Goal: Information Seeking & Learning: Check status

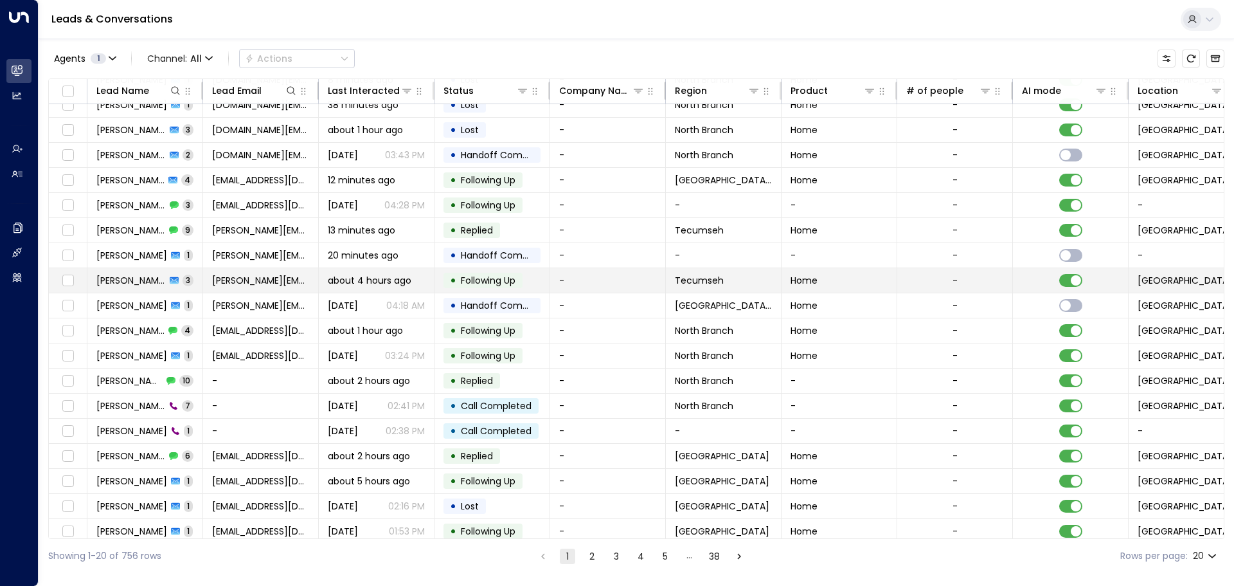
scroll to position [71, 0]
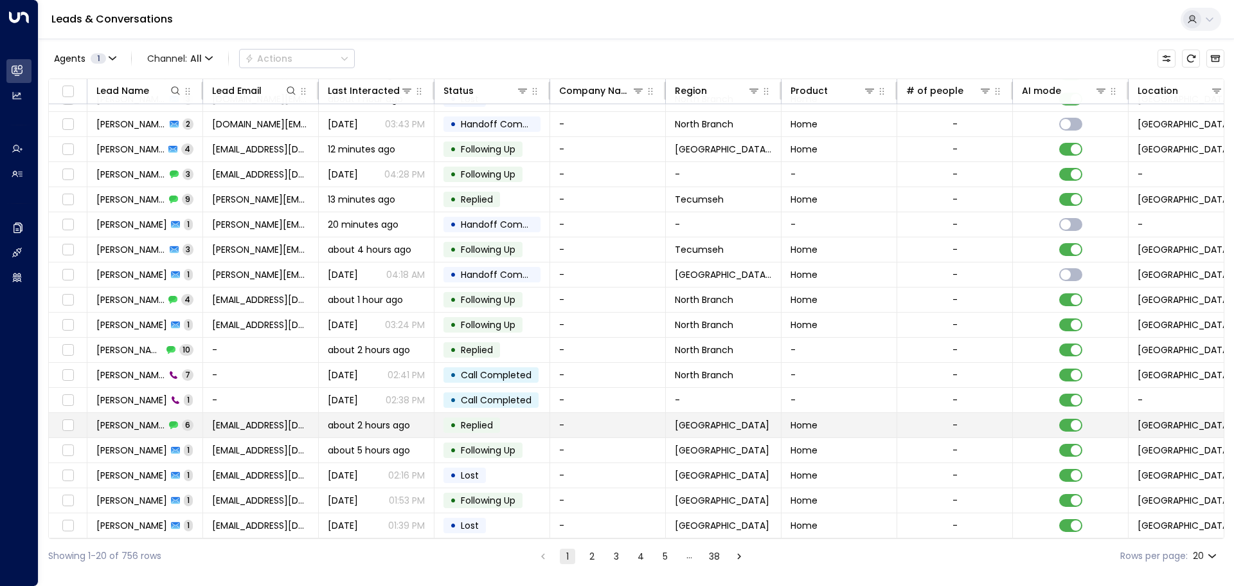
click at [132, 418] on span "[PERSON_NAME]" at bounding box center [130, 424] width 69 height 13
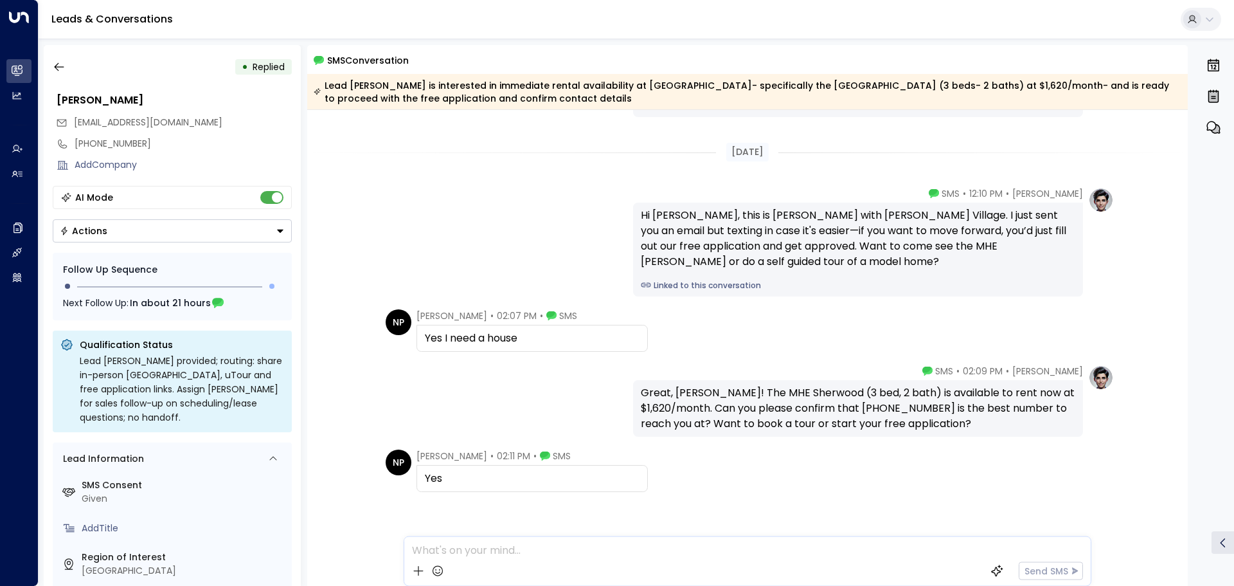
scroll to position [310, 0]
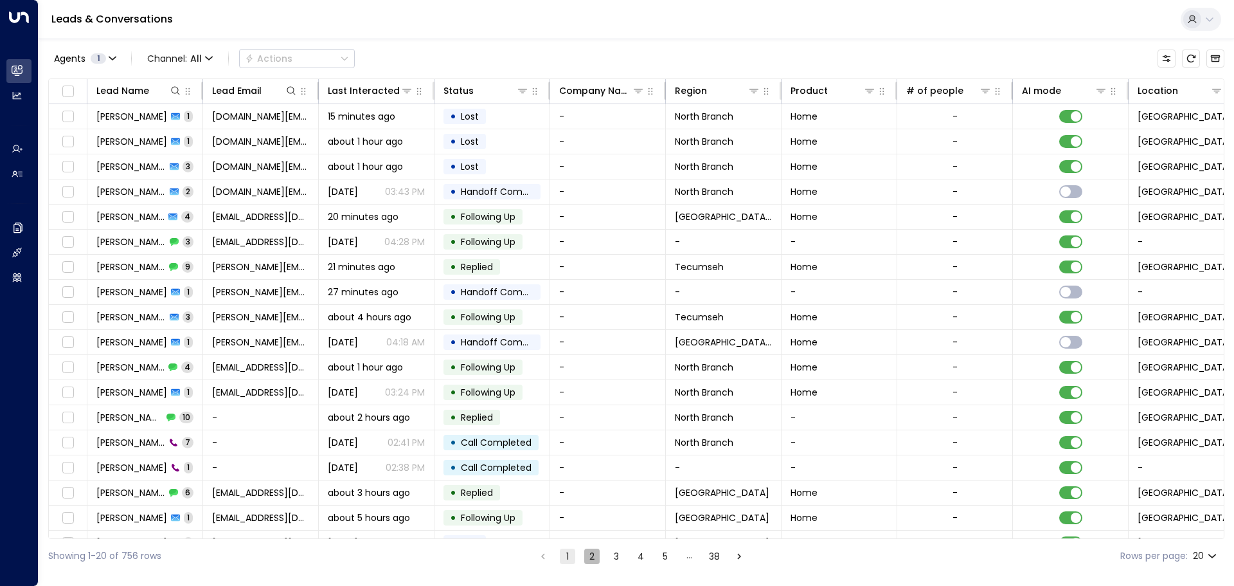
click at [589, 558] on button "2" at bounding box center [591, 555] width 15 height 15
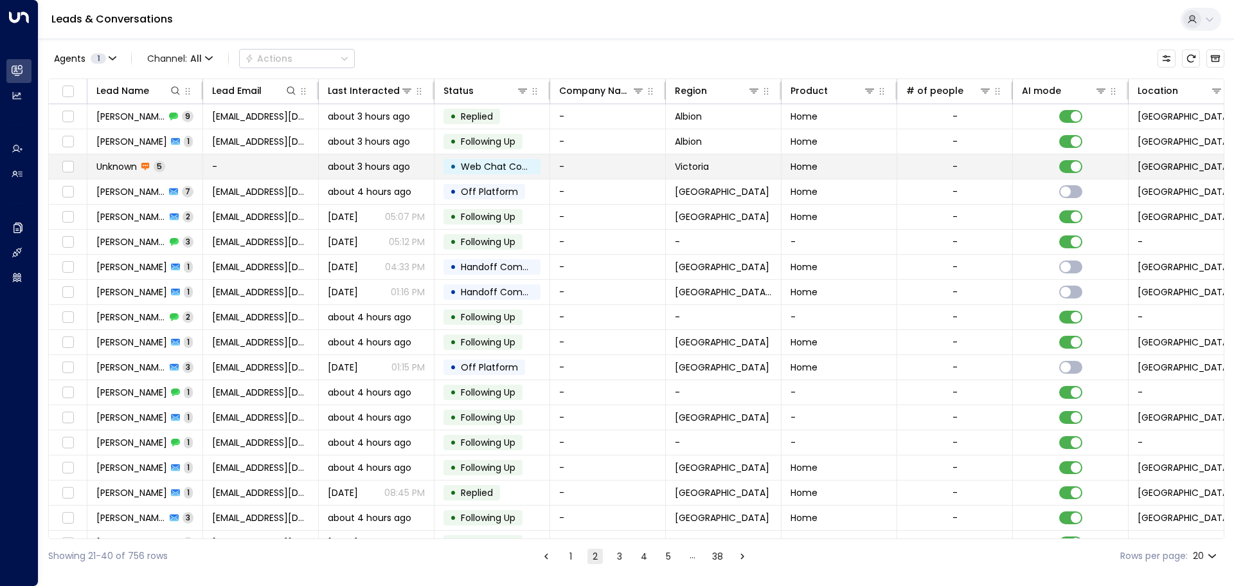
click at [196, 170] on td "Unknown 5" at bounding box center [145, 166] width 116 height 24
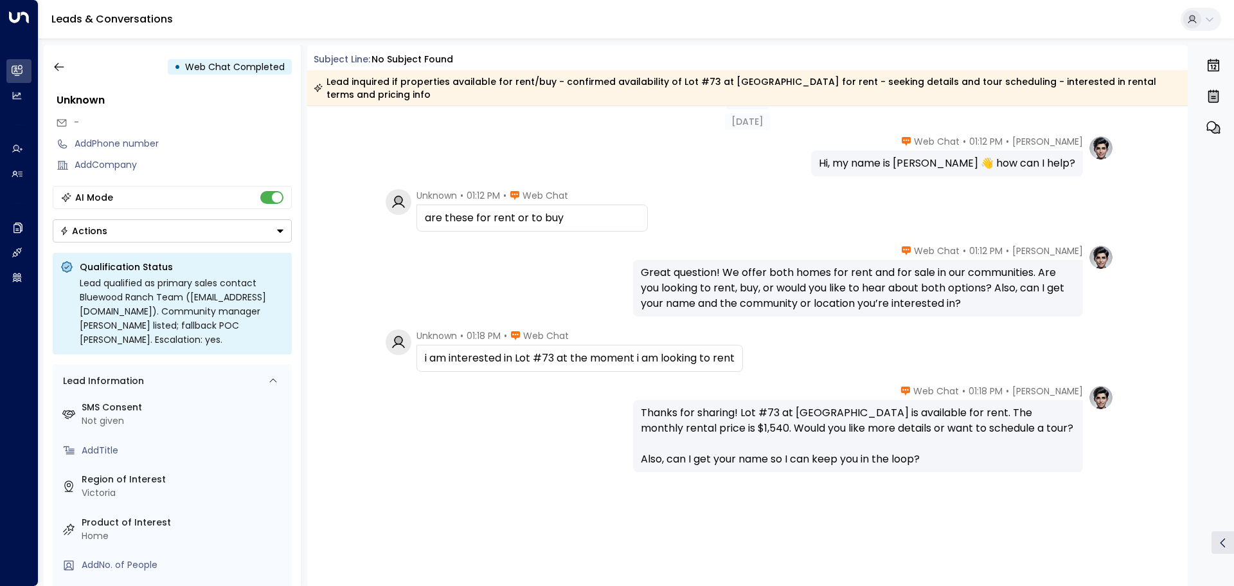
scroll to position [43, 0]
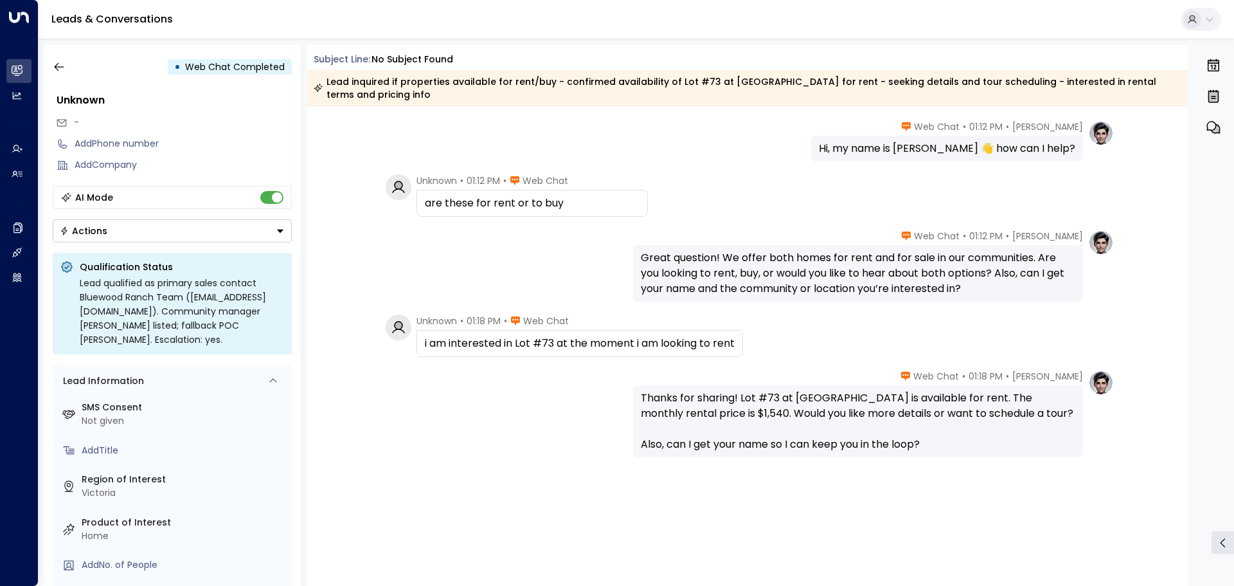
click at [365, 220] on div "[DATE] [PERSON_NAME] • 01:12 PM • Web Chat Hi, my name is [PERSON_NAME] 👋 how c…" at bounding box center [747, 324] width 881 height 523
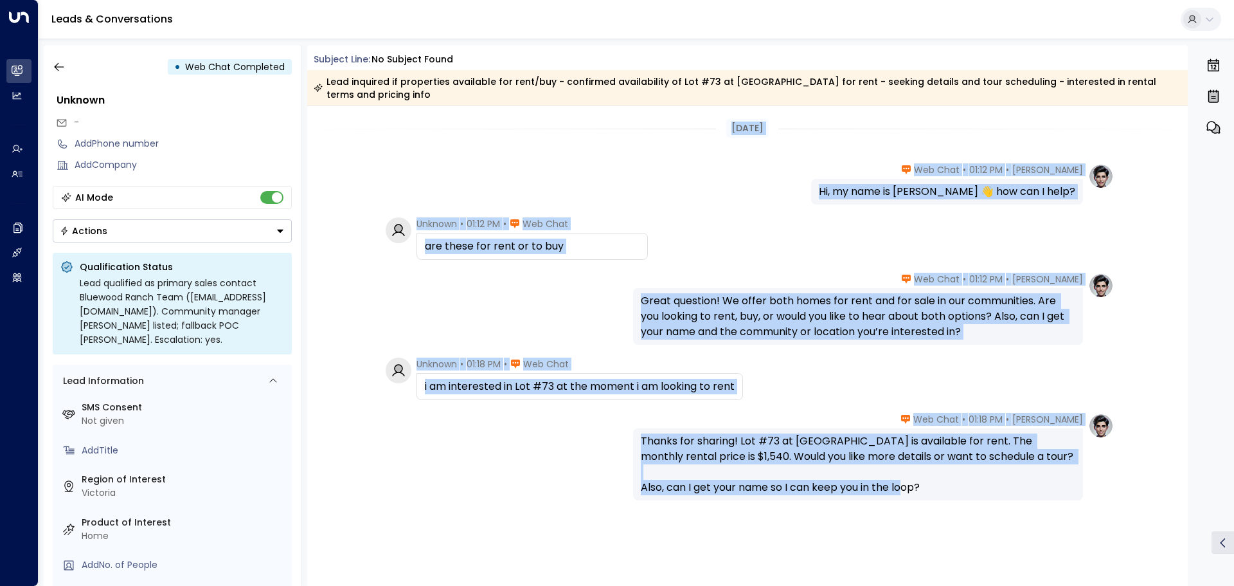
drag, startPoint x: 692, startPoint y: 155, endPoint x: 938, endPoint y: 504, distance: 427.1
click at [938, 504] on div "[DATE] [PERSON_NAME] • 01:12 PM • Web Chat Hi, my name is [PERSON_NAME] 👋 how c…" at bounding box center [747, 367] width 881 height 523
click at [463, 339] on div "[PERSON_NAME] • 01:12 PM • Web Chat Great question! We offer both homes for ren…" at bounding box center [747, 309] width 733 height 72
drag, startPoint x: 363, startPoint y: 148, endPoint x: 995, endPoint y: 478, distance: 713.0
click at [992, 470] on div "[DATE] [PERSON_NAME] • 01:12 PM • Web Chat Hi, my name is [PERSON_NAME] 👋 how c…" at bounding box center [747, 367] width 881 height 523
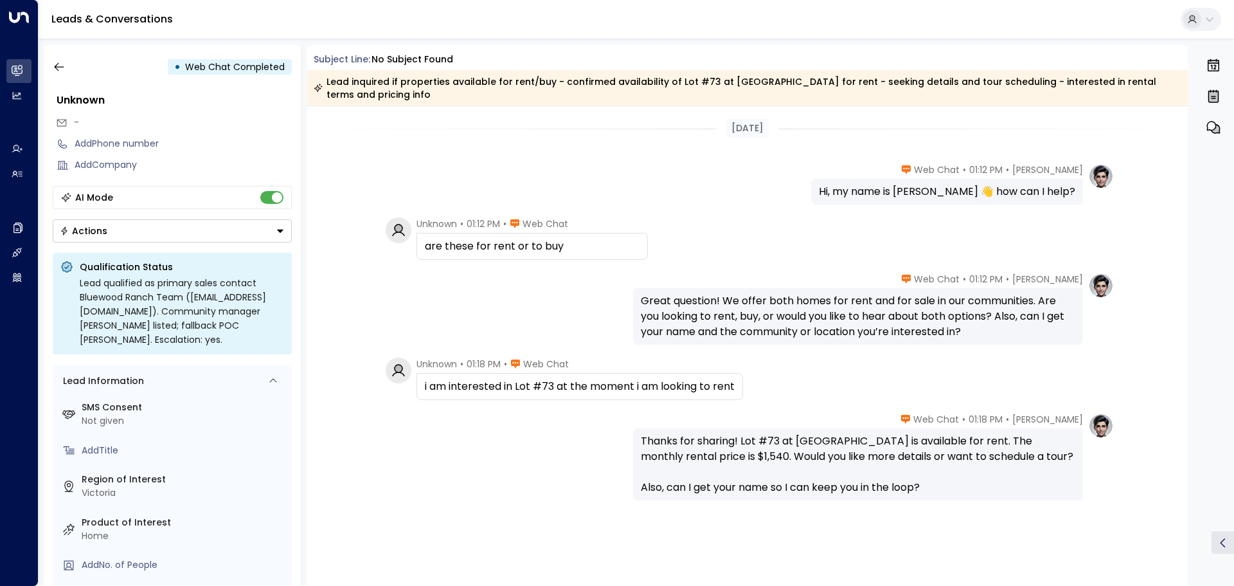
click at [996, 484] on div "Thanks for sharing! Lot #73 at [GEOGRAPHIC_DATA] is available for rent. The mon…" at bounding box center [858, 464] width 434 height 62
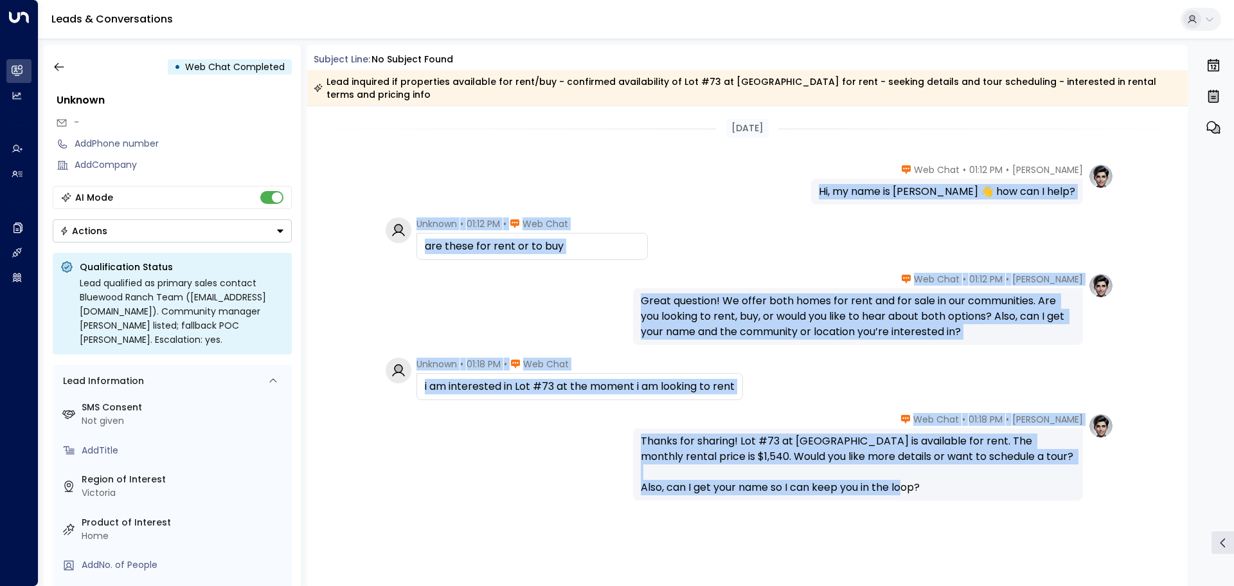
drag, startPoint x: 1041, startPoint y: 546, endPoint x: 404, endPoint y: 186, distance: 731.6
click at [404, 186] on div "[DATE] [PERSON_NAME] • 01:12 PM • Web Chat Hi, my name is [PERSON_NAME] 👋 how c…" at bounding box center [747, 367] width 881 height 523
click at [402, 170] on div "[PERSON_NAME] • 01:12 PM • Web Chat Hi, my name is [PERSON_NAME] 👋 how can I he…" at bounding box center [747, 183] width 733 height 41
drag, startPoint x: 384, startPoint y: 145, endPoint x: 934, endPoint y: 480, distance: 643.5
click at [934, 480] on div "[DATE] [PERSON_NAME] • 01:12 PM • Web Chat Hi, my name is [PERSON_NAME] 👋 how c…" at bounding box center [747, 367] width 881 height 523
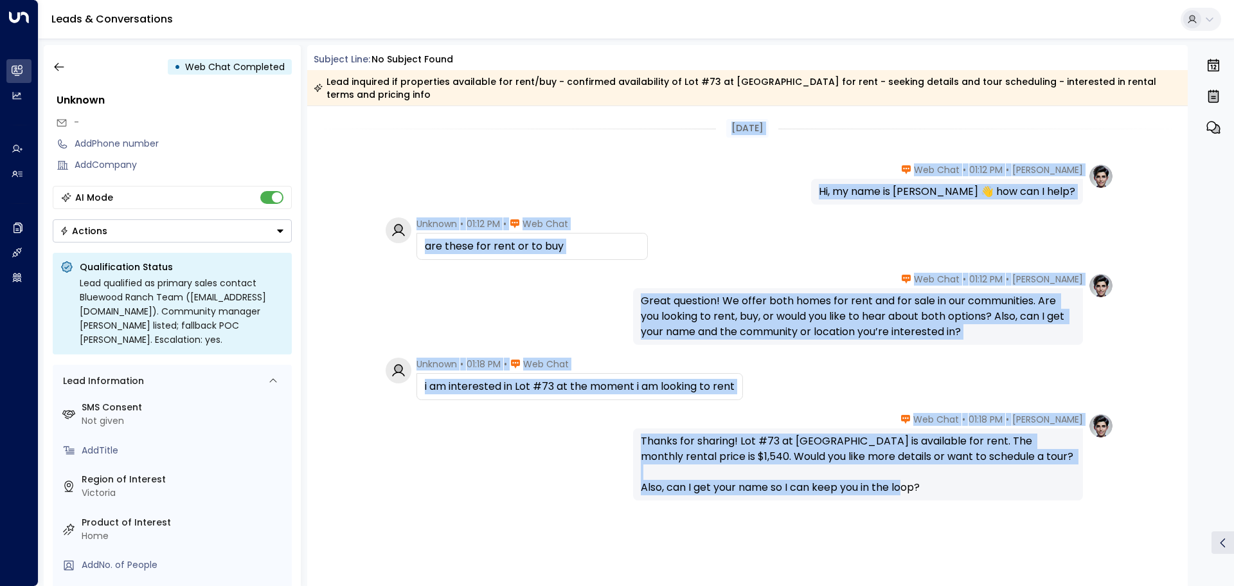
click at [934, 480] on div "Thanks for sharing! Lot #73 at [GEOGRAPHIC_DATA] is available for rent. The mon…" at bounding box center [858, 464] width 434 height 62
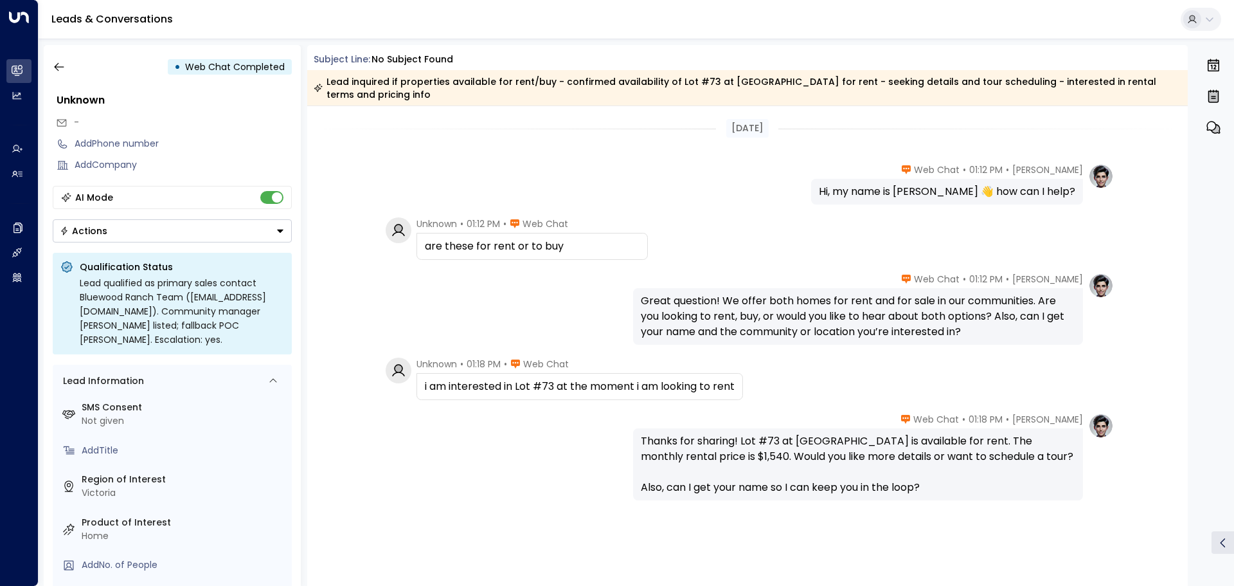
scroll to position [43, 0]
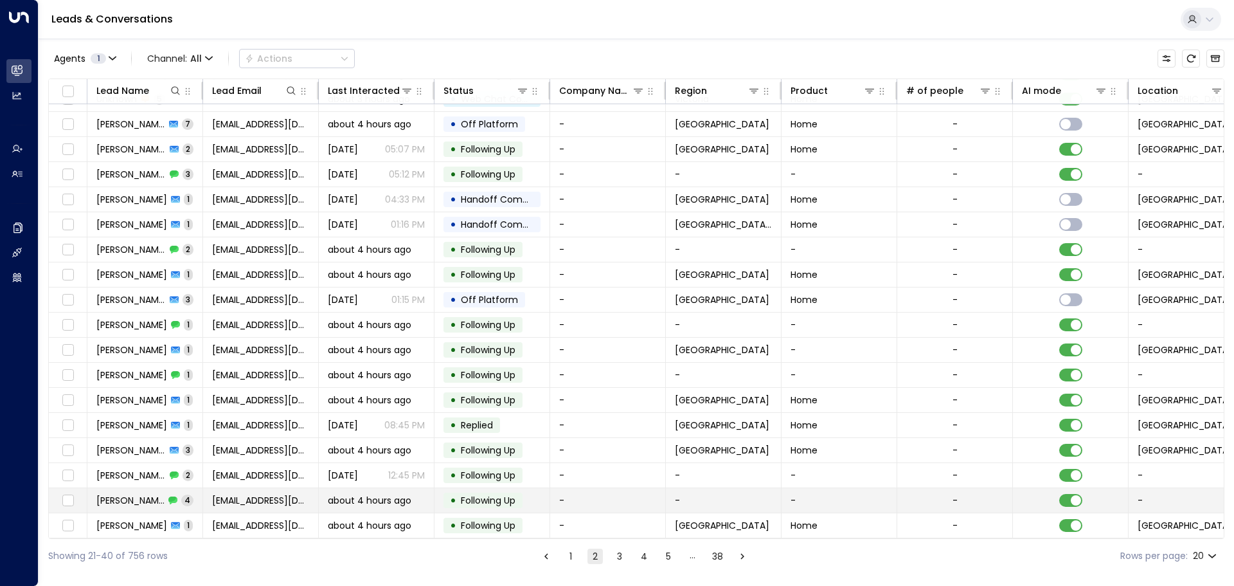
scroll to position [71, 0]
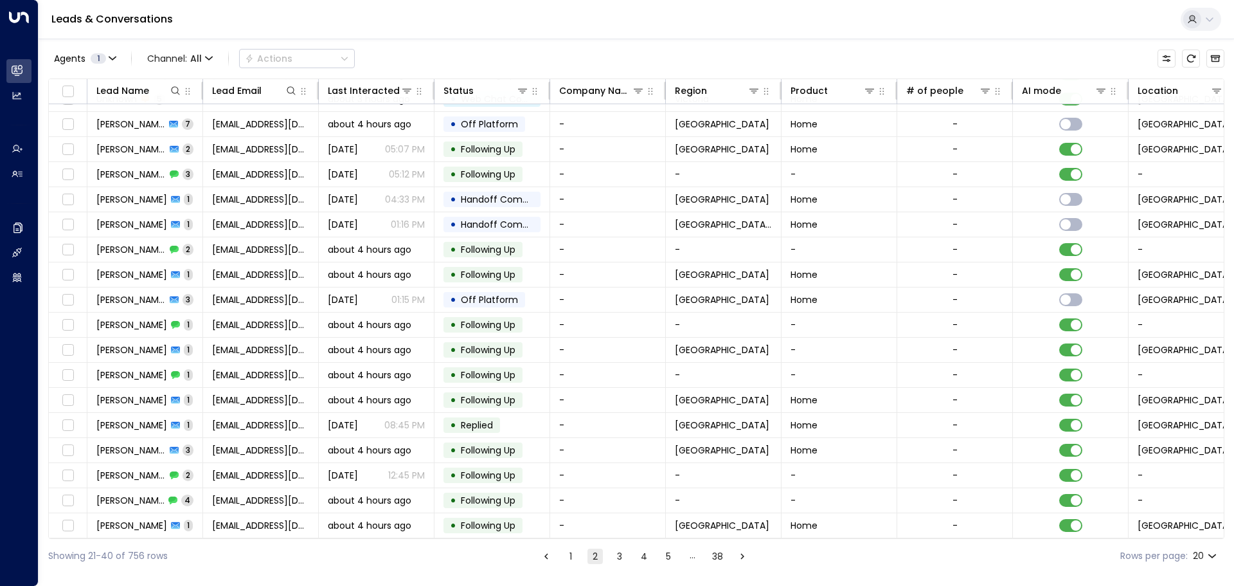
click at [618, 562] on button "3" at bounding box center [619, 555] width 15 height 15
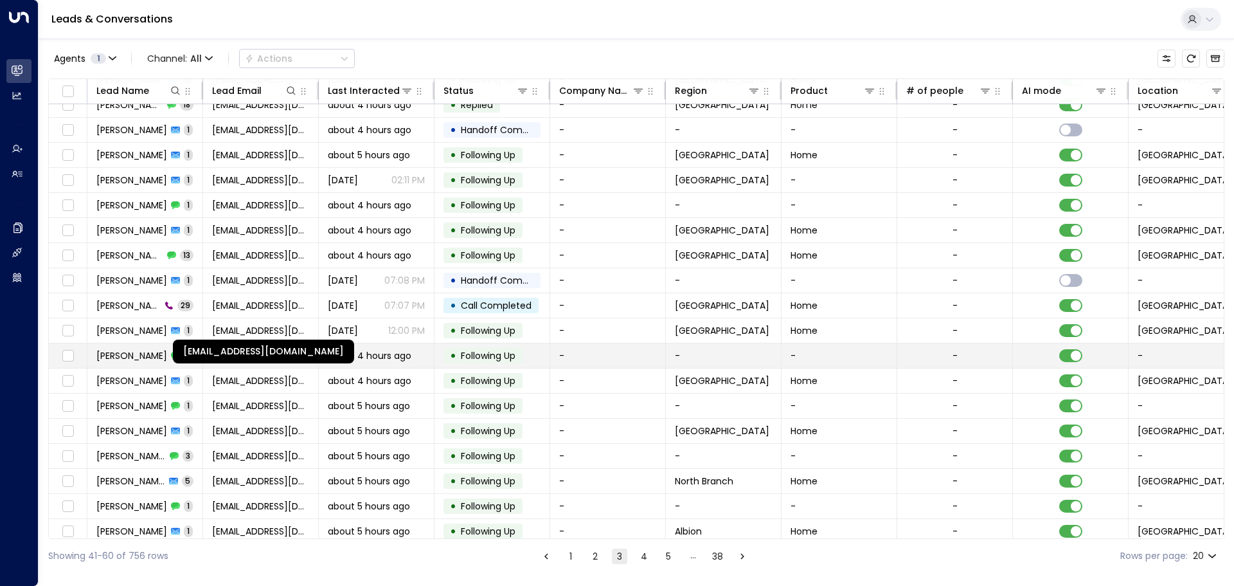
scroll to position [71, 0]
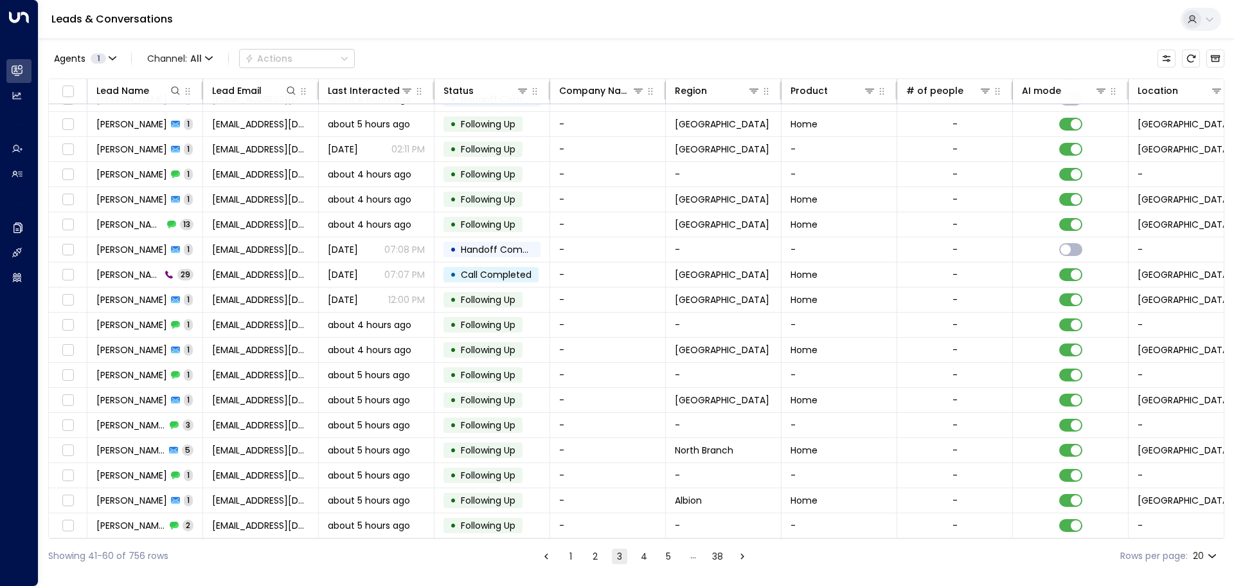
click at [633, 559] on ul "1 2 3 4 5 … 38" at bounding box center [644, 556] width 213 height 16
click at [636, 557] on button "4" at bounding box center [643, 555] width 15 height 15
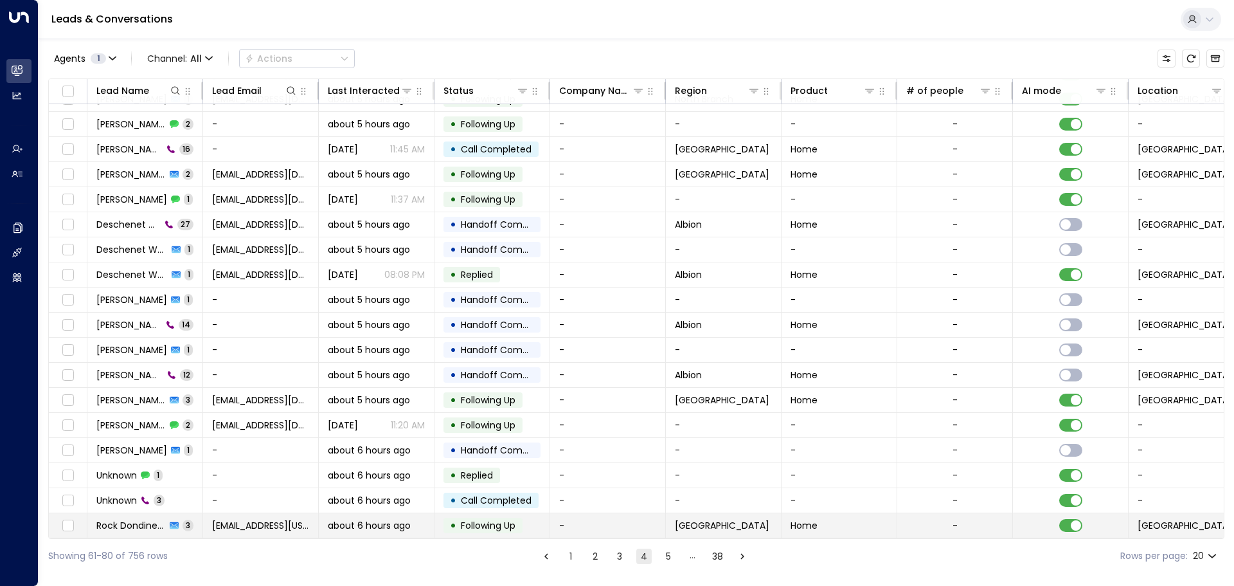
scroll to position [71, 0]
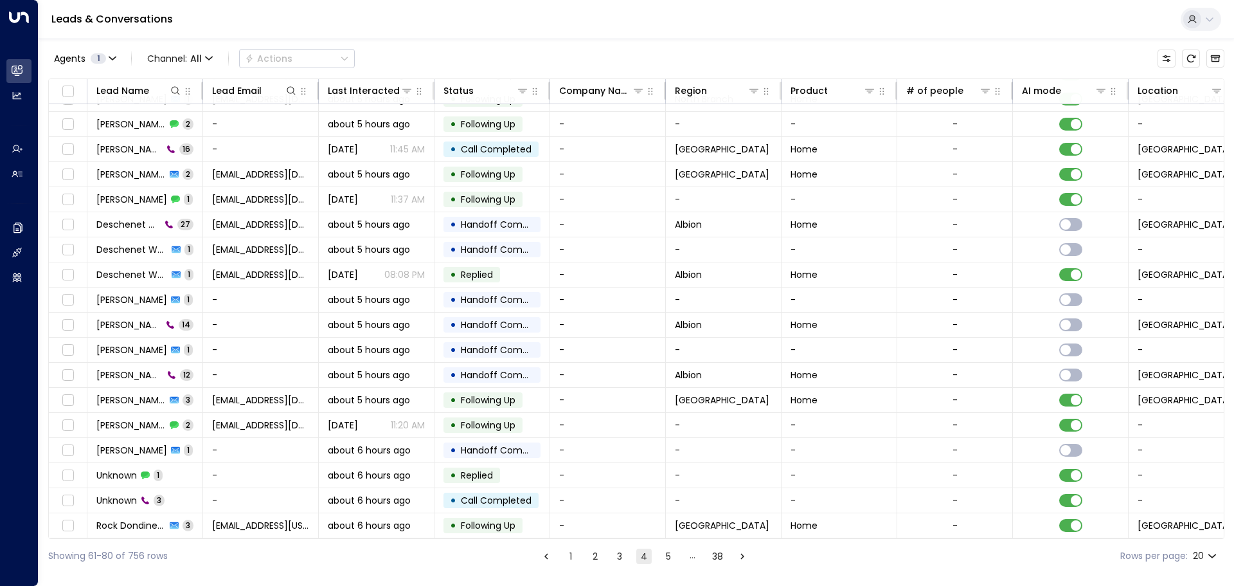
click at [666, 554] on button "5" at bounding box center [668, 555] width 15 height 15
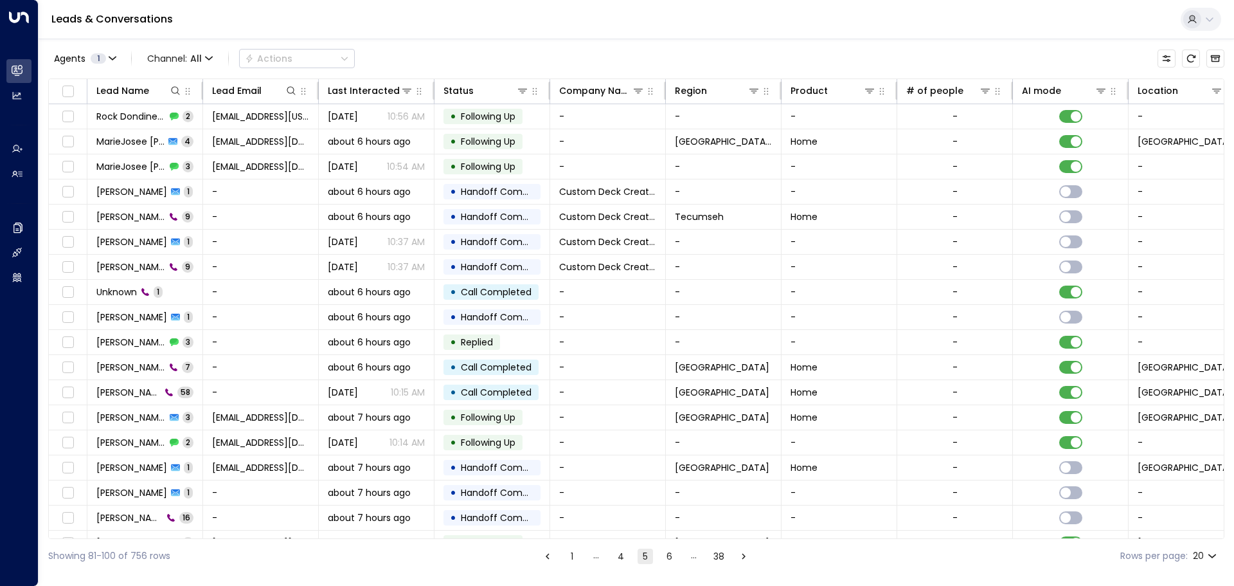
click at [658, 555] on ul "1 … 4 5 6 … 38" at bounding box center [645, 556] width 213 height 16
click at [665, 551] on button "6" at bounding box center [669, 555] width 15 height 15
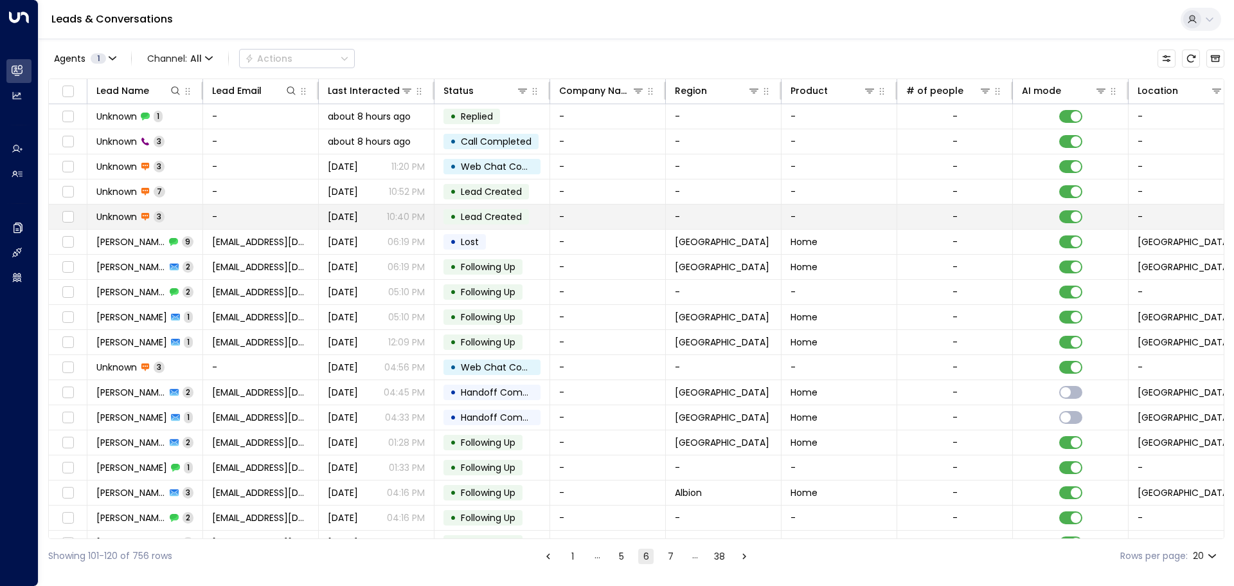
click at [222, 214] on td "-" at bounding box center [261, 216] width 116 height 24
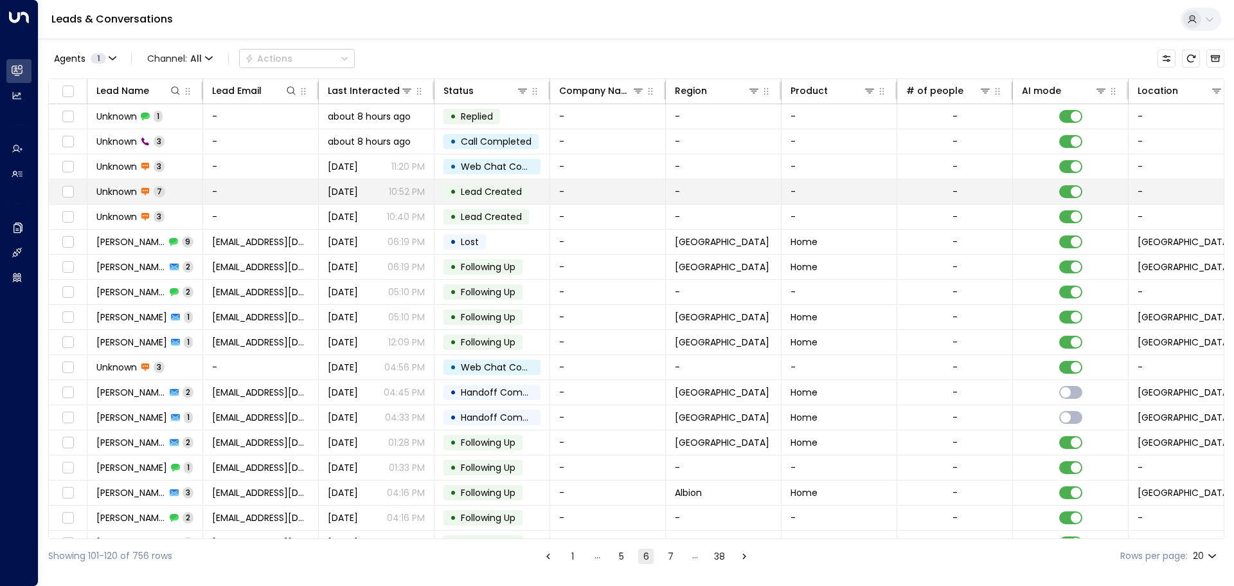
click at [181, 191] on td "Unknown 7" at bounding box center [145, 191] width 116 height 24
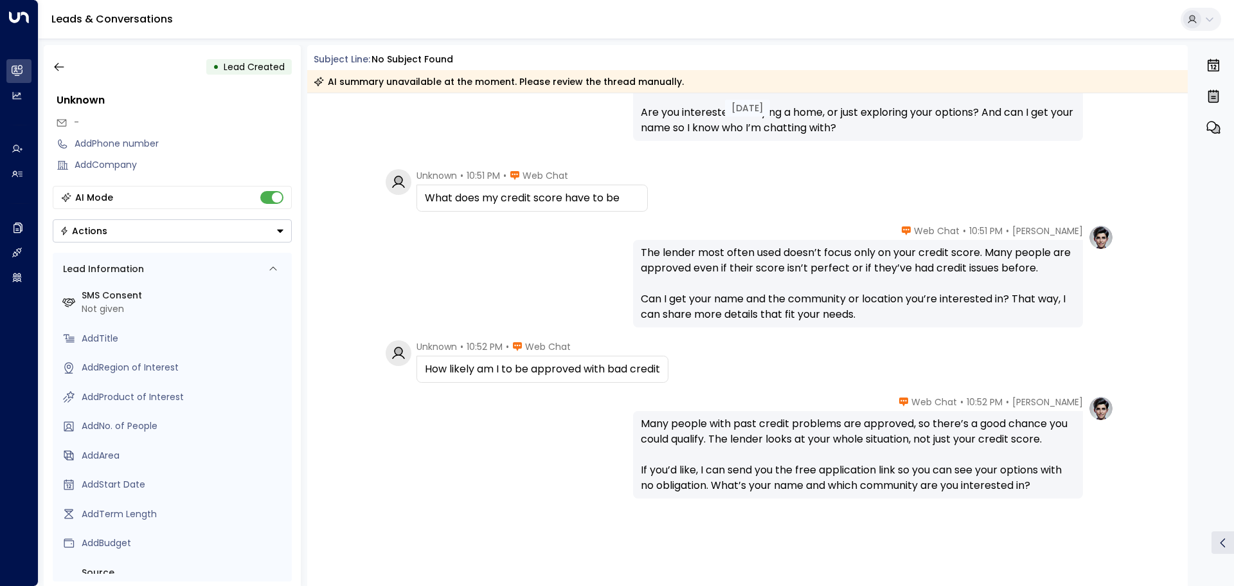
scroll to position [257, 0]
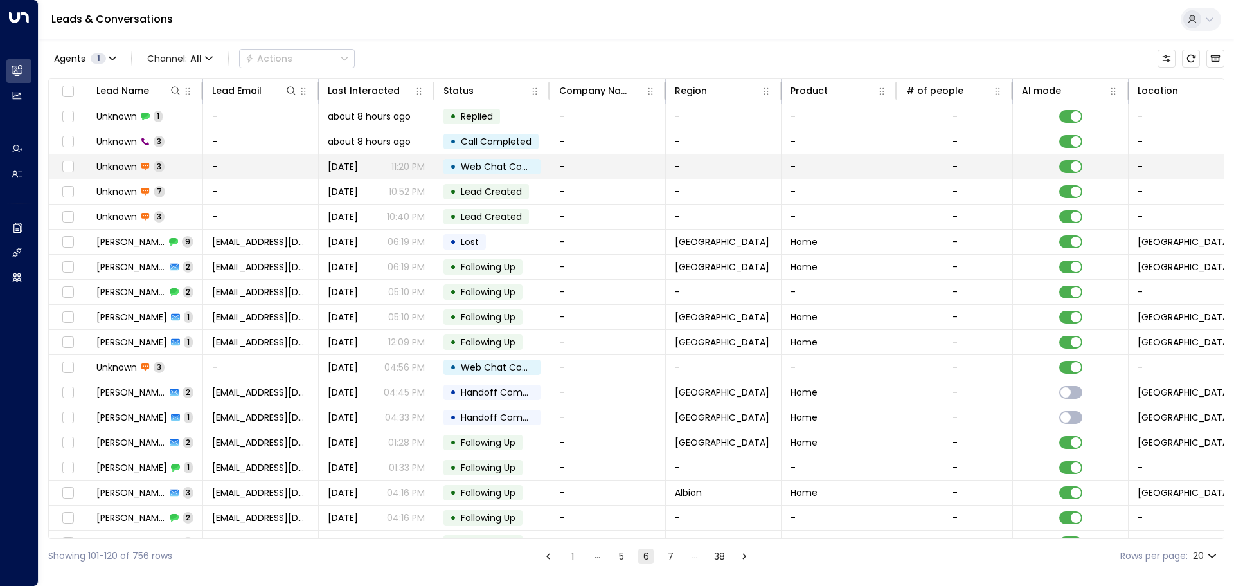
click at [195, 161] on td "Unknown 3" at bounding box center [145, 166] width 116 height 24
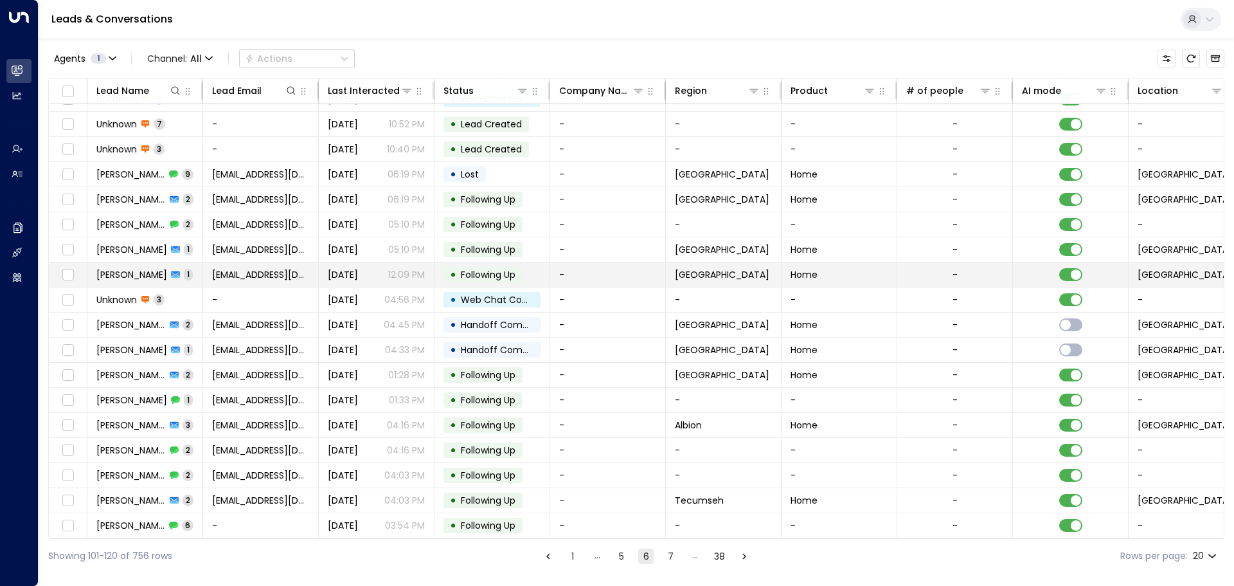
scroll to position [71, 0]
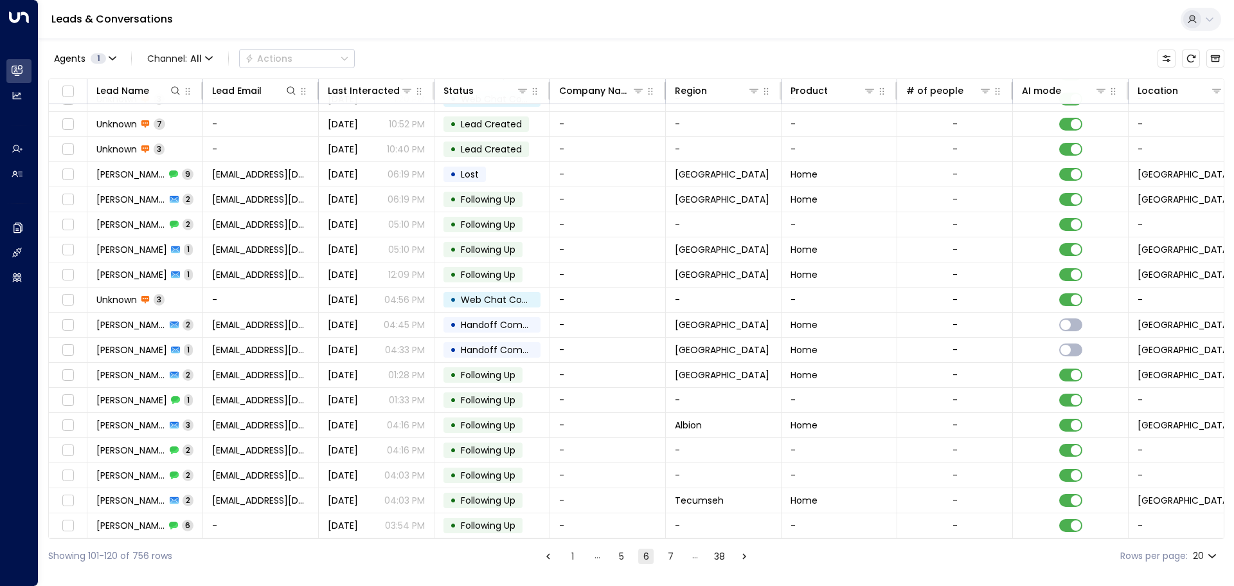
click at [665, 559] on button "7" at bounding box center [670, 555] width 15 height 15
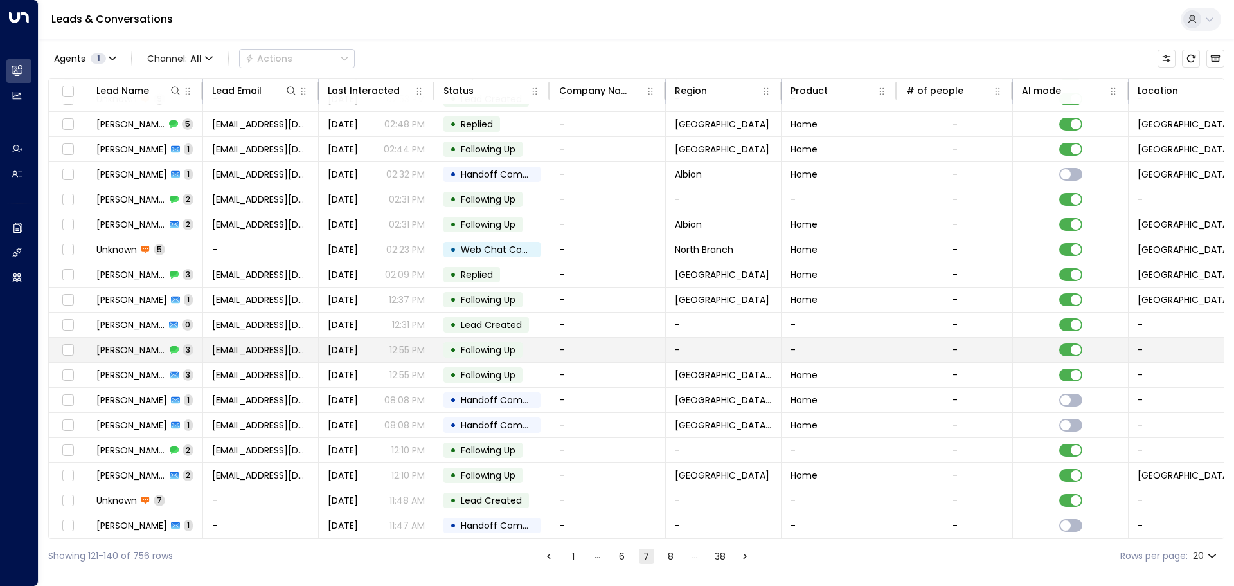
scroll to position [71, 0]
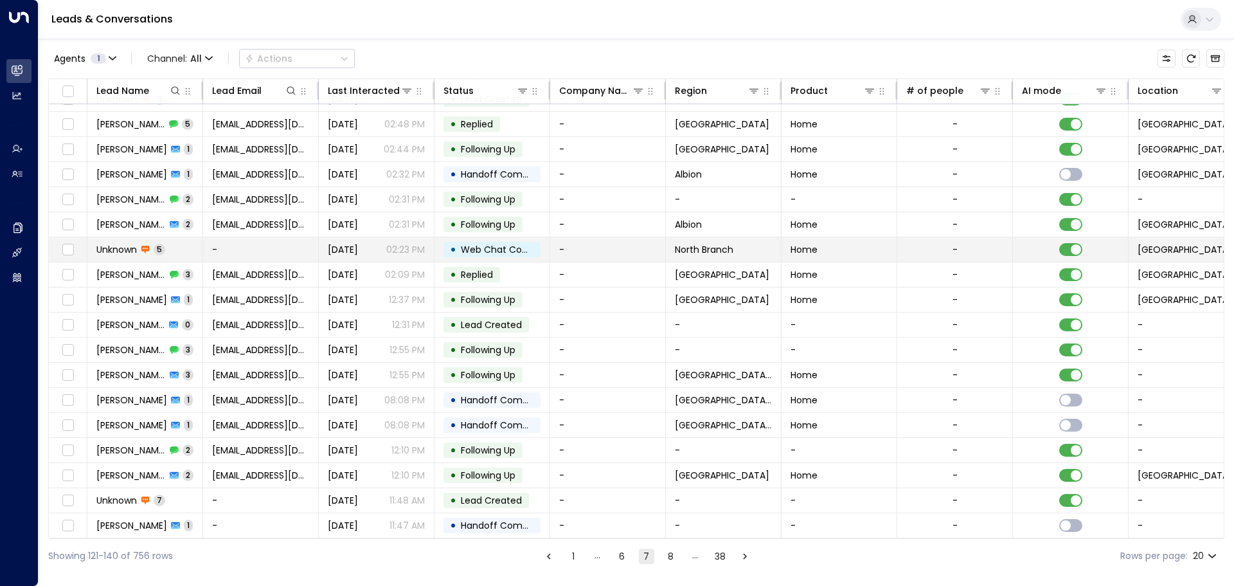
click at [238, 251] on td "-" at bounding box center [261, 249] width 116 height 24
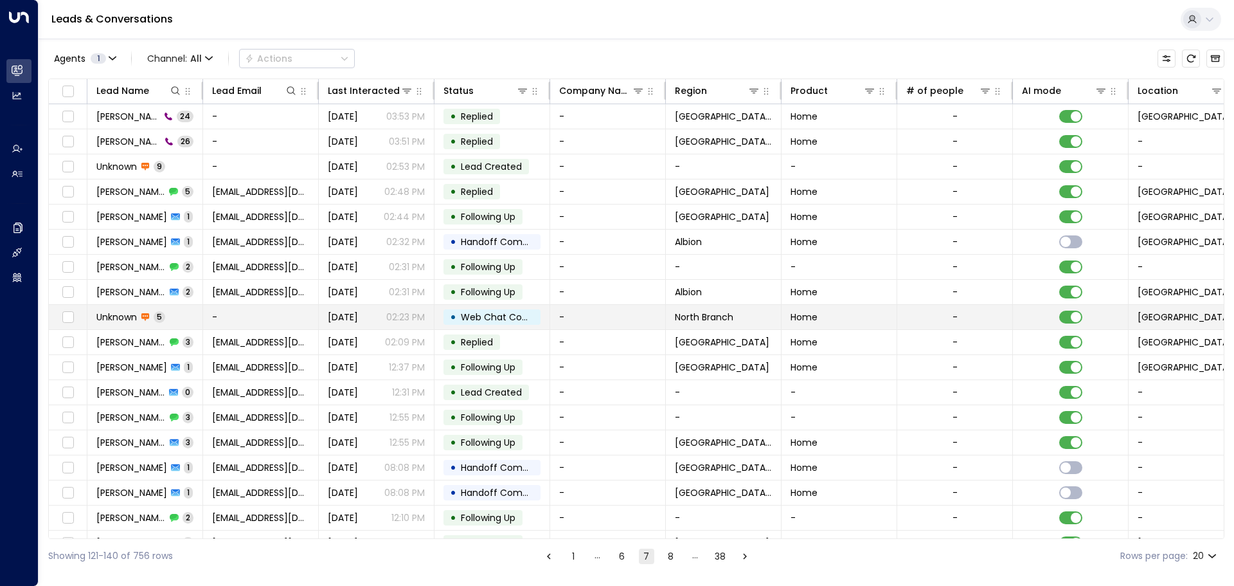
click at [222, 316] on td "-" at bounding box center [261, 317] width 116 height 24
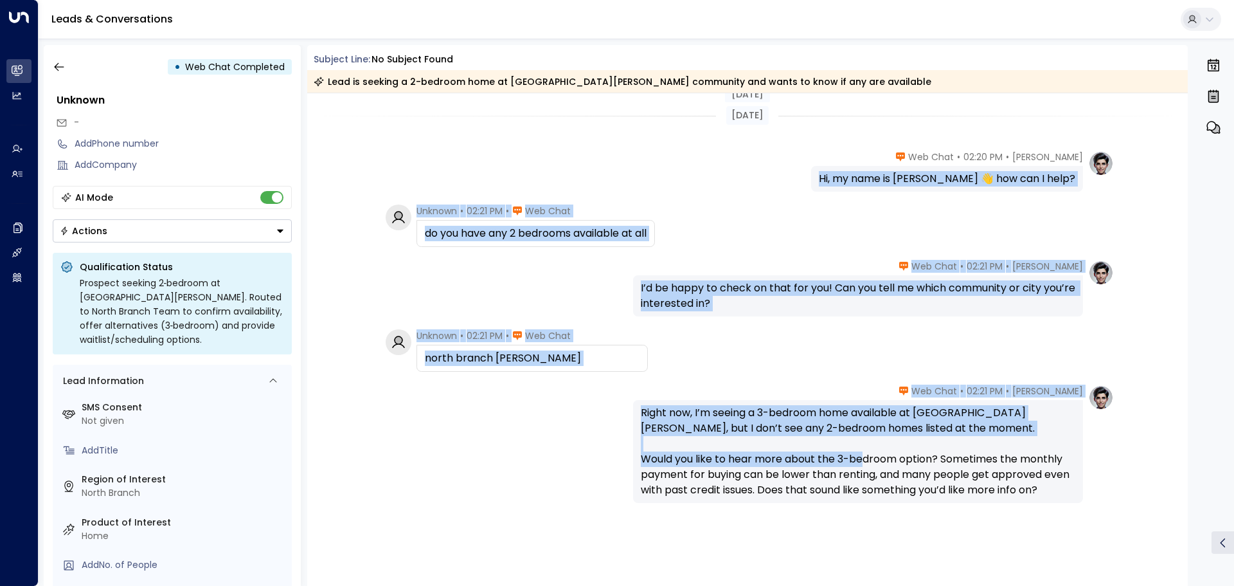
drag, startPoint x: 467, startPoint y: 152, endPoint x: 922, endPoint y: 456, distance: 547.3
click at [922, 456] on div "[DATE] [DATE] [PERSON_NAME] • 02:20 PM • Web Chat Hi, my name is [PERSON_NAME] …" at bounding box center [747, 362] width 881 height 538
click at [923, 456] on div "Right now, I’m seeing a 3-bedroom home available at [GEOGRAPHIC_DATA][PERSON_NA…" at bounding box center [858, 451] width 434 height 93
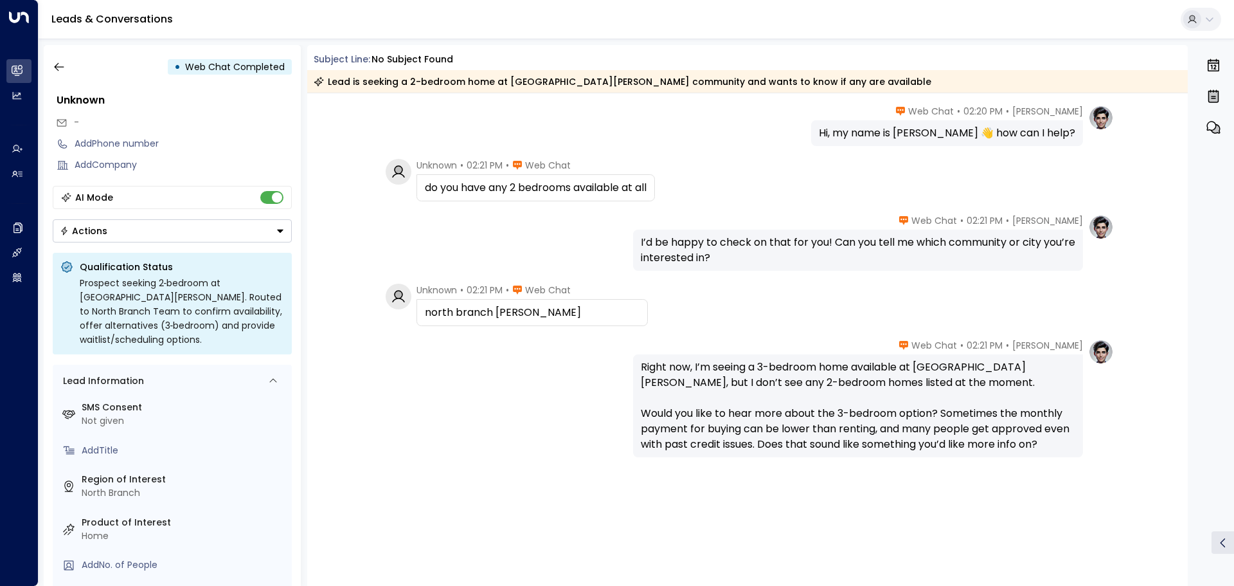
click at [978, 483] on div "[PERSON_NAME] • 02:21 PM • Web Chat Right now, I’m seeing a 3-bedroom home avai…" at bounding box center [747, 462] width 881 height 247
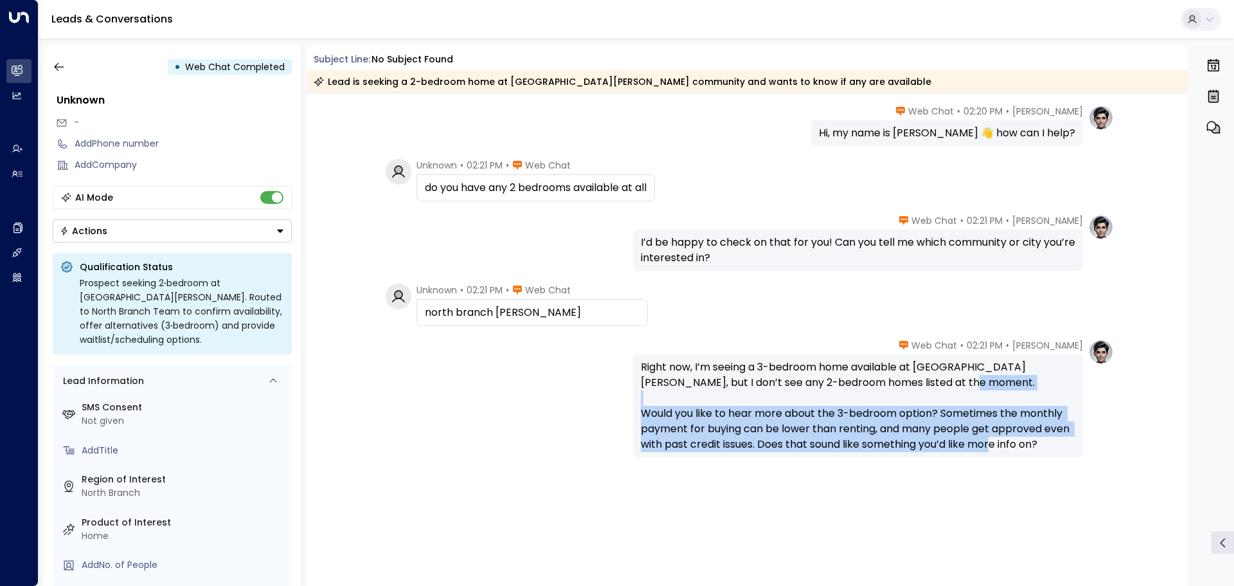
scroll to position [0, 0]
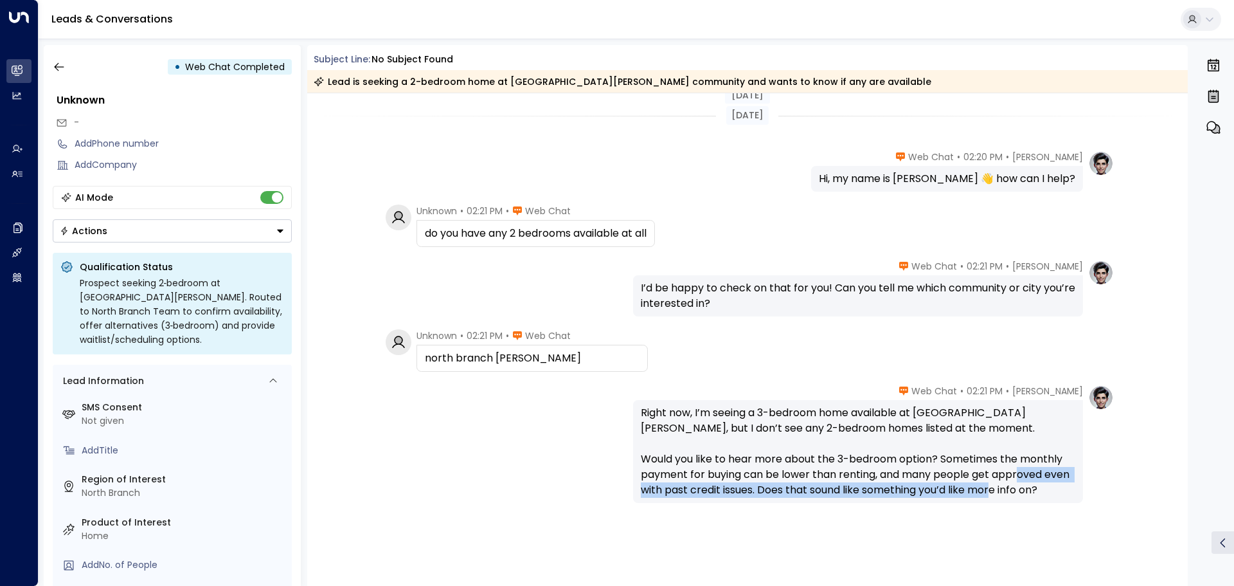
drag, startPoint x: 1059, startPoint y: 447, endPoint x: 390, endPoint y: 191, distance: 715.7
click at [390, 192] on div "[DATE] [DATE] [PERSON_NAME] • 02:20 PM • Web Chat Hi, my name is [PERSON_NAME] …" at bounding box center [747, 362] width 881 height 538
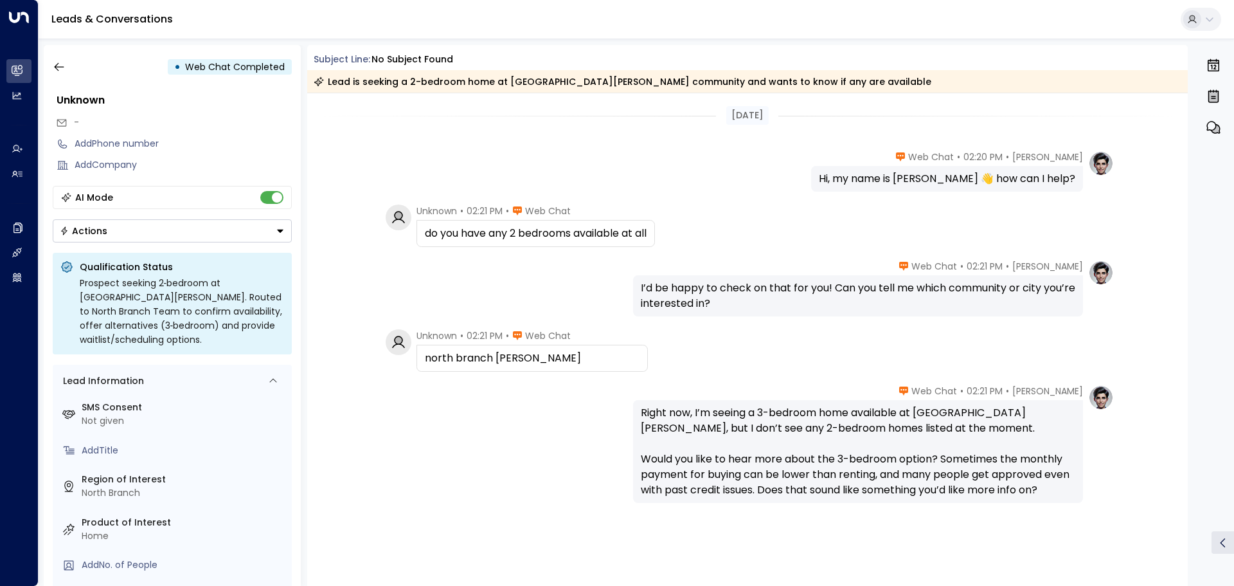
click at [390, 191] on div "[PERSON_NAME] • 02:20 PM • Web Chat Hi, my name is [PERSON_NAME] 👋 how can I he…" at bounding box center [747, 170] width 733 height 41
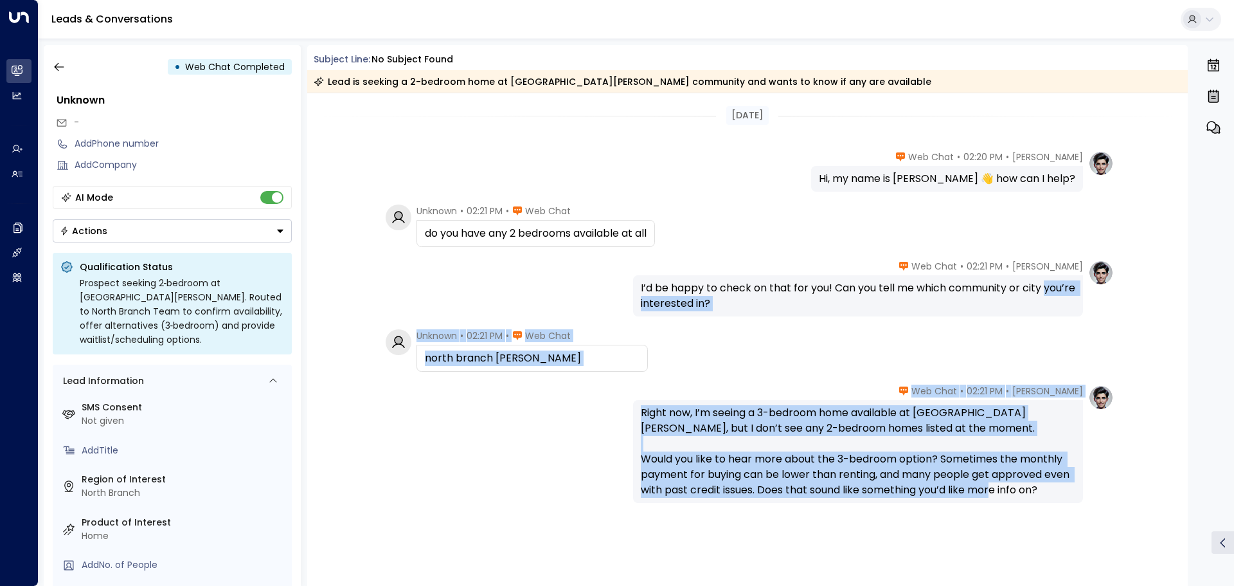
drag, startPoint x: 364, startPoint y: 138, endPoint x: 1057, endPoint y: 502, distance: 782.6
click at [1057, 501] on div "[DATE] [PERSON_NAME] • 02:20 PM • Web Chat Hi, my name is [PERSON_NAME] 👋 how c…" at bounding box center [747, 362] width 881 height 538
click at [1043, 492] on div "Right now, I’m seeing a 3-bedroom home available at [GEOGRAPHIC_DATA][PERSON_NA…" at bounding box center [858, 451] width 434 height 93
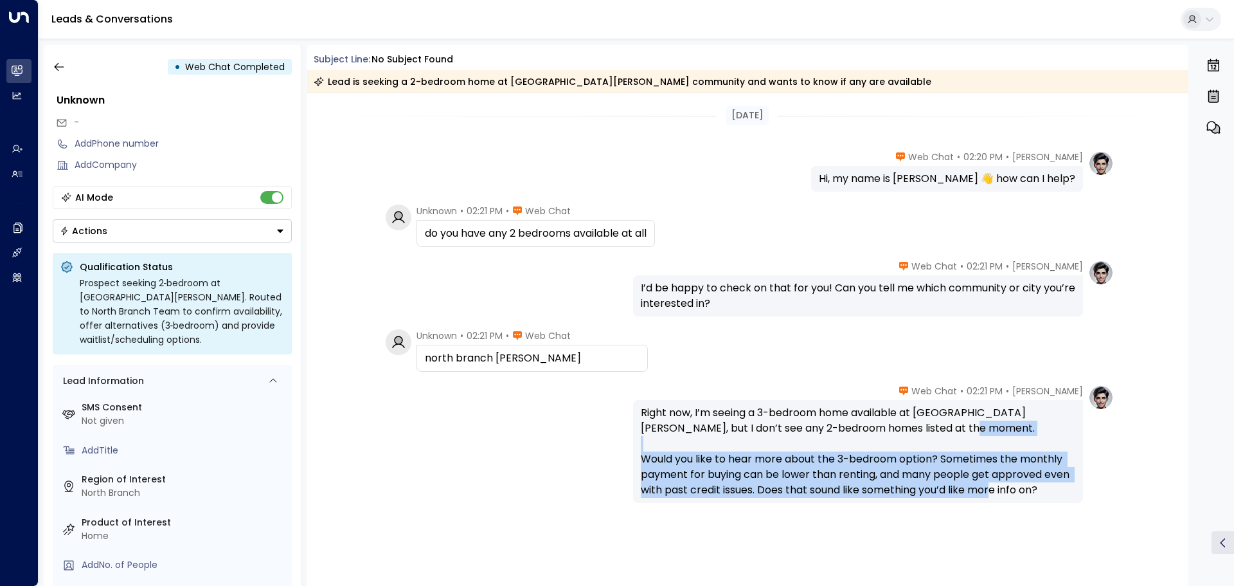
drag, startPoint x: 1046, startPoint y: 488, endPoint x: 404, endPoint y: 150, distance: 725.4
click at [404, 150] on div "[DATE] [PERSON_NAME] • 02:20 PM • Web Chat Hi, my name is [PERSON_NAME] 👋 how c…" at bounding box center [747, 362] width 881 height 538
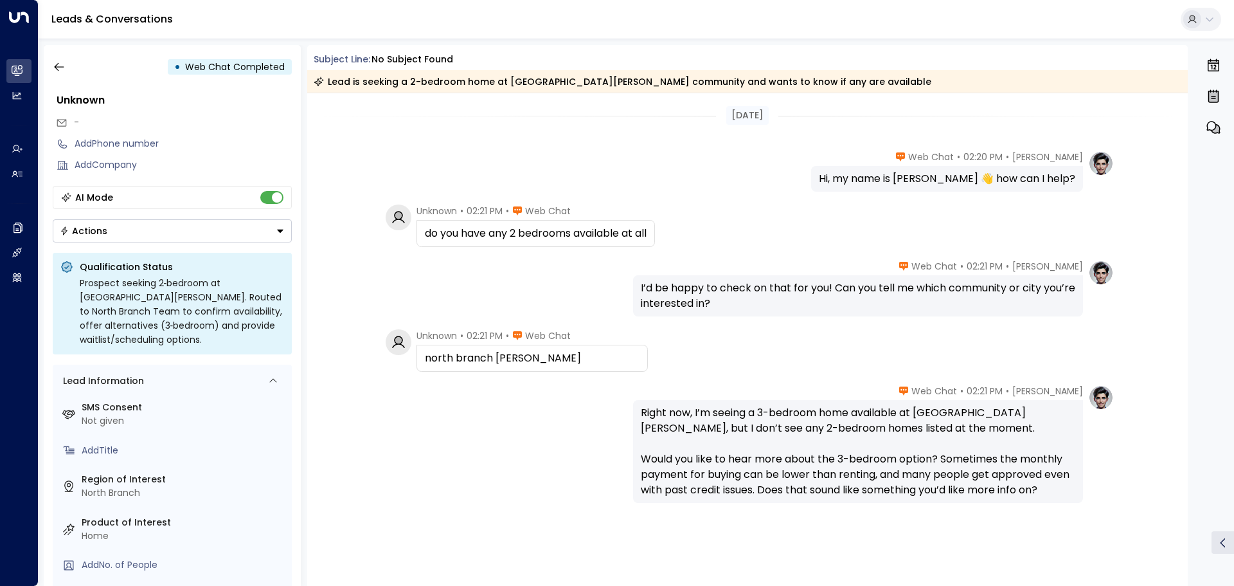
click at [404, 152] on div "[PERSON_NAME] • 02:20 PM • Web Chat Hi, my name is [PERSON_NAME] 👋 how can I he…" at bounding box center [747, 170] width 733 height 41
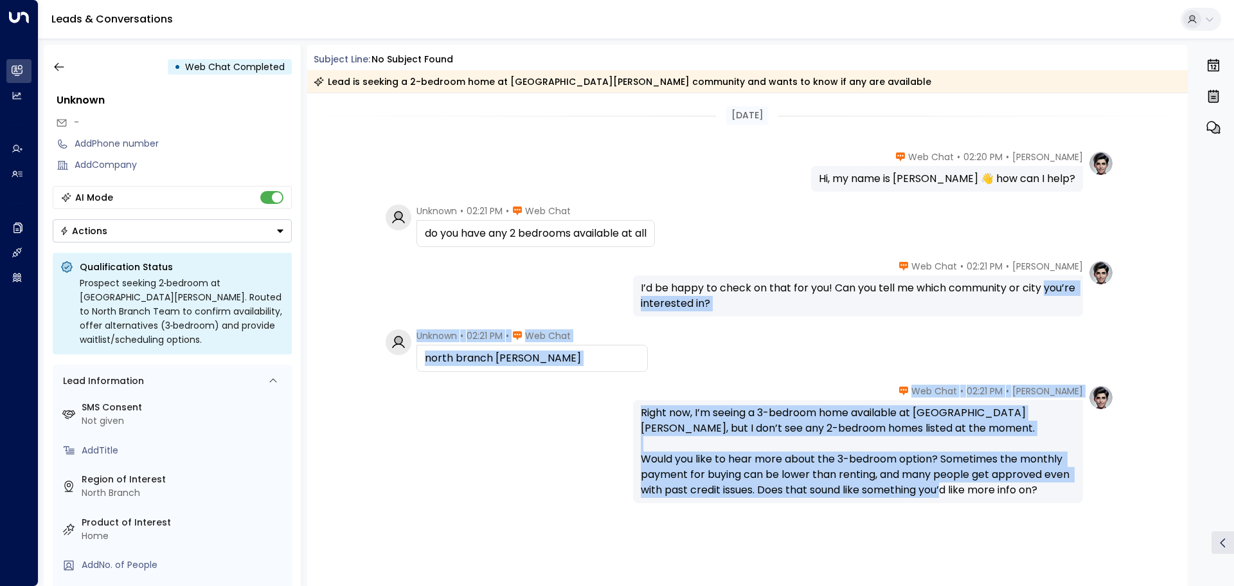
drag, startPoint x: 638, startPoint y: 248, endPoint x: 995, endPoint y: 497, distance: 435.4
click at [995, 496] on div "[DATE] [PERSON_NAME] • 02:20 PM • Web Chat Hi, my name is [PERSON_NAME] 👋 how c…" at bounding box center [747, 362] width 881 height 538
click at [995, 497] on div "Right now, I’m seeing a 3-bedroom home available at [GEOGRAPHIC_DATA][PERSON_NA…" at bounding box center [858, 451] width 434 height 93
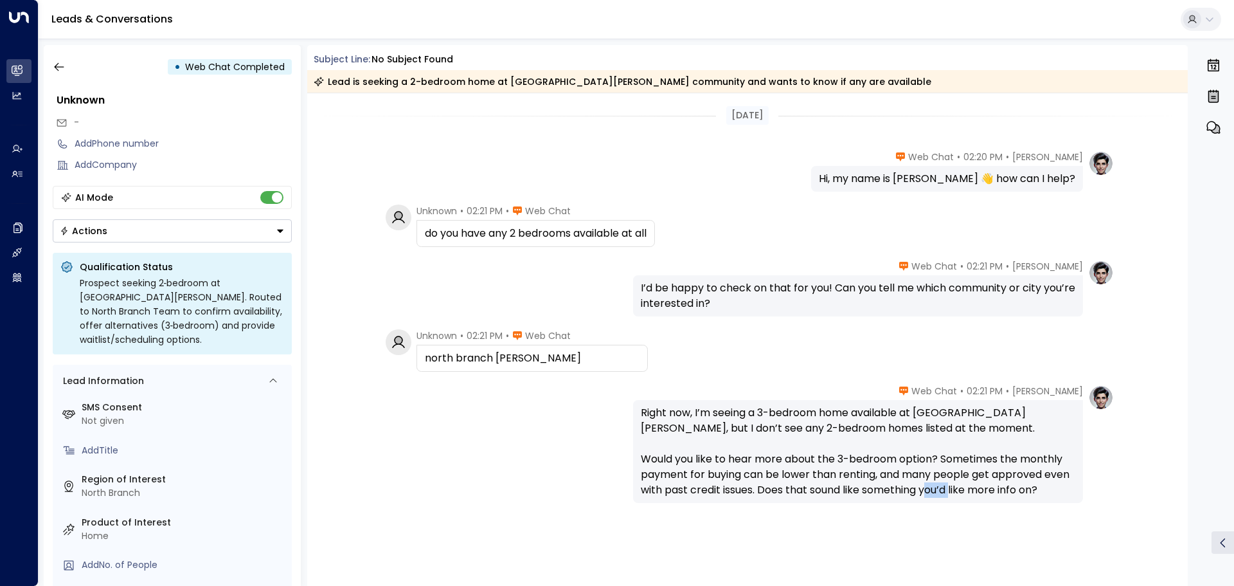
click at [995, 497] on div "Right now, I’m seeing a 3-bedroom home available at [GEOGRAPHIC_DATA][PERSON_NA…" at bounding box center [858, 451] width 434 height 93
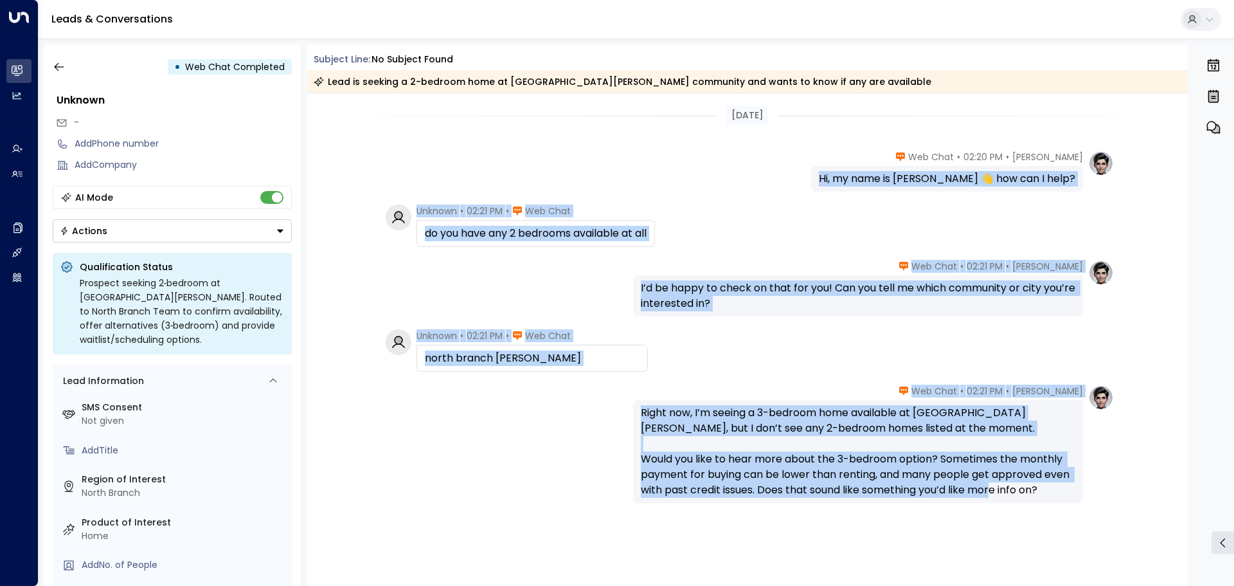
drag, startPoint x: 995, startPoint y: 497, endPoint x: 471, endPoint y: 178, distance: 613.2
click at [471, 178] on div "[DATE] [PERSON_NAME] • 02:20 PM • Web Chat Hi, my name is [PERSON_NAME] 👋 how c…" at bounding box center [747, 362] width 881 height 538
click at [557, 412] on div "[PERSON_NAME] • 02:21 PM • Web Chat Right now, I’m seeing a 3-bedroom home avai…" at bounding box center [747, 443] width 733 height 118
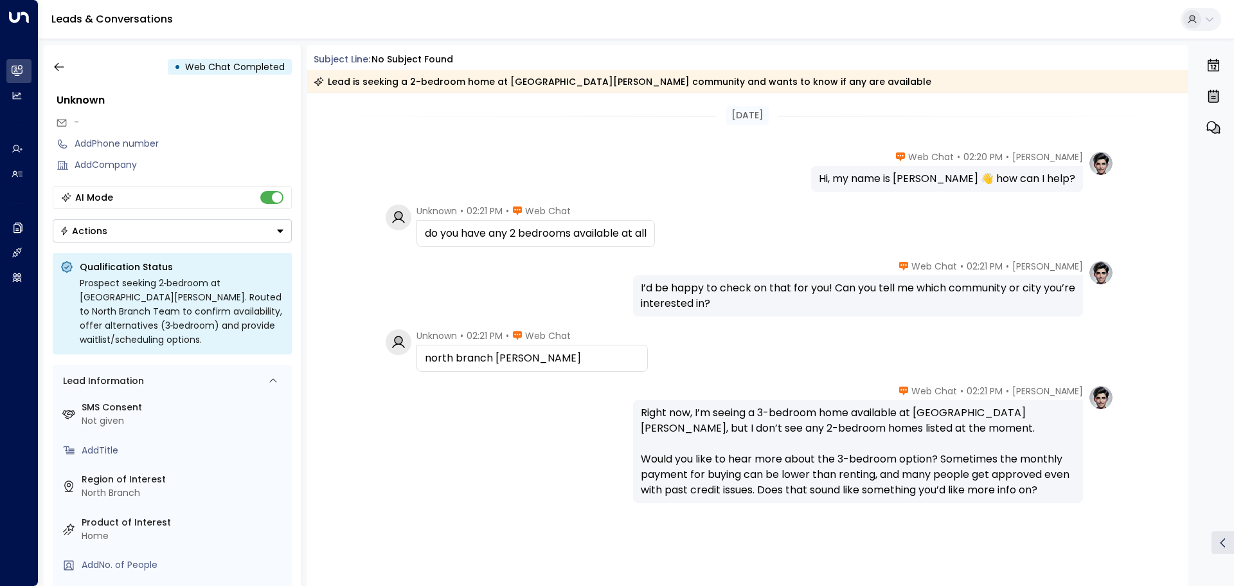
scroll to position [46, 0]
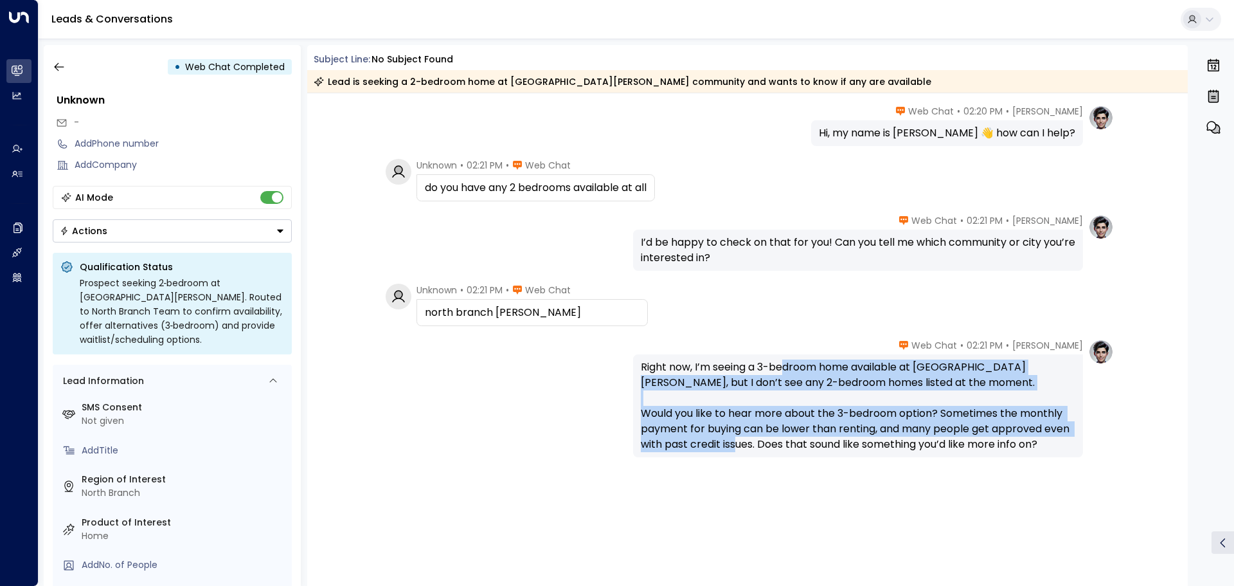
drag, startPoint x: 787, startPoint y: 437, endPoint x: 787, endPoint y: 368, distance: 68.8
click at [787, 368] on div "Right now, I’m seeing a 3-bedroom home available at [GEOGRAPHIC_DATA][PERSON_NA…" at bounding box center [858, 405] width 434 height 93
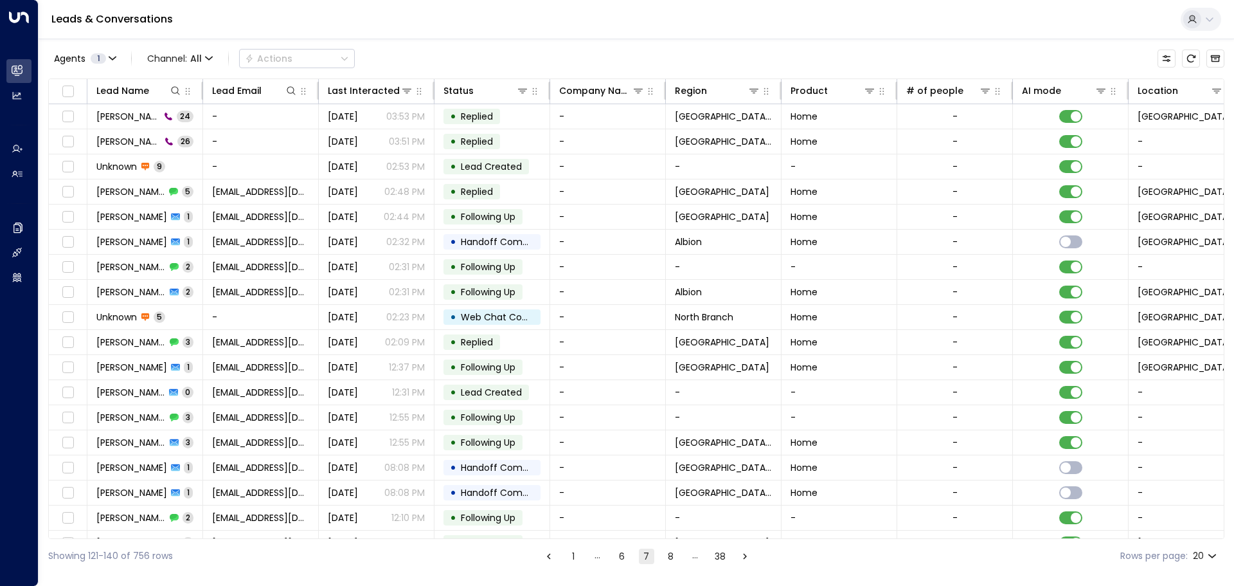
click at [670, 553] on button "8" at bounding box center [670, 555] width 15 height 15
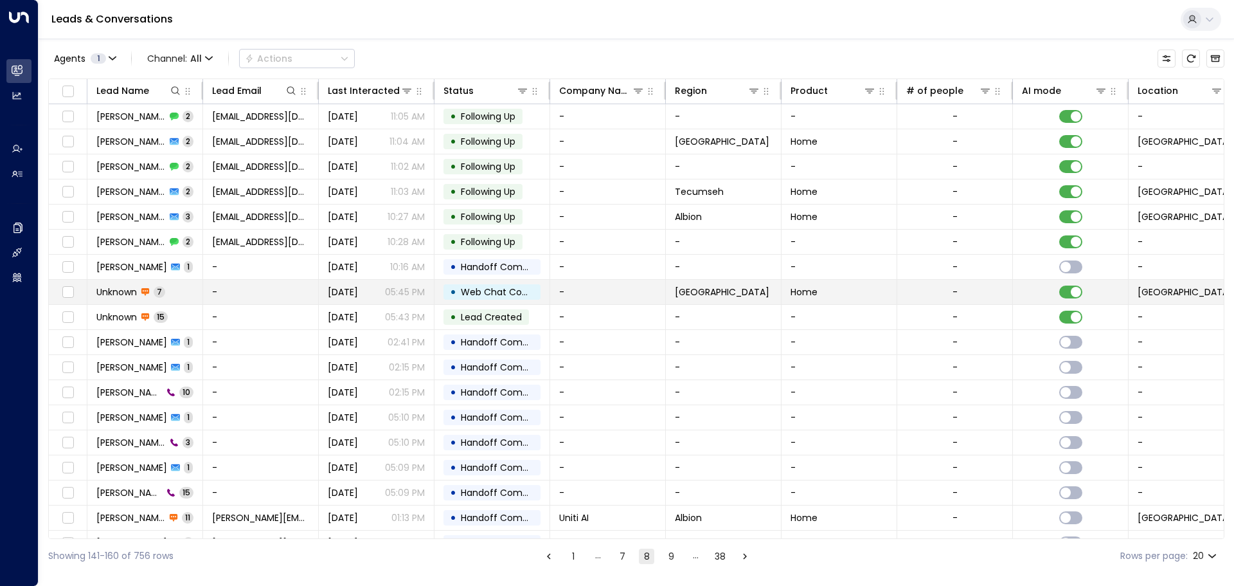
click at [246, 297] on td "-" at bounding box center [261, 292] width 116 height 24
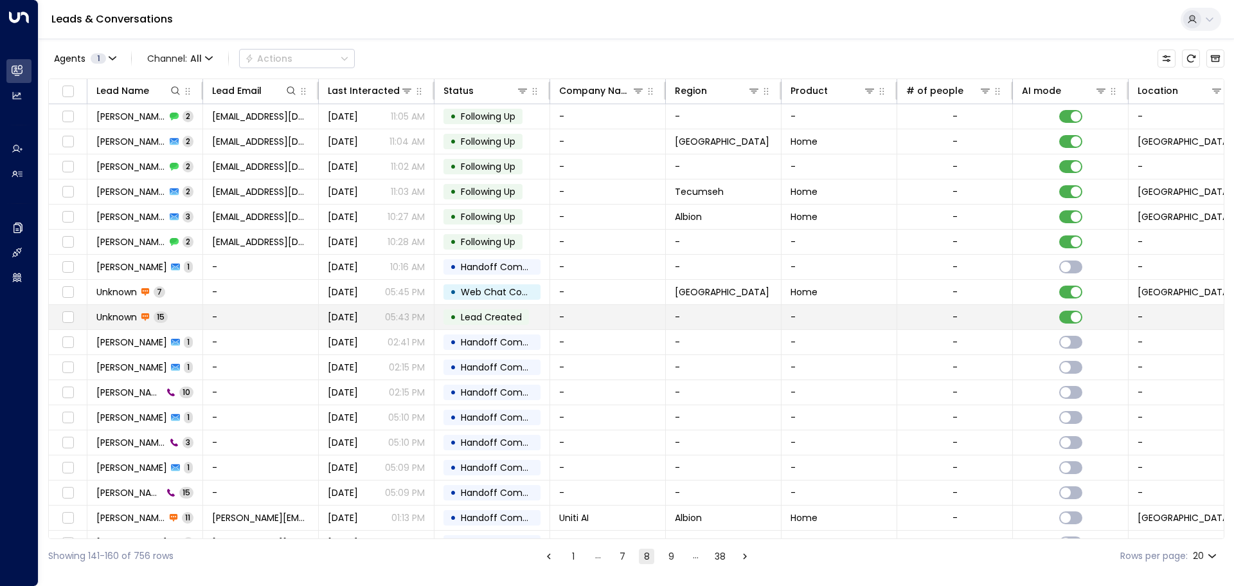
click at [202, 319] on td "Unknown 15" at bounding box center [145, 317] width 116 height 24
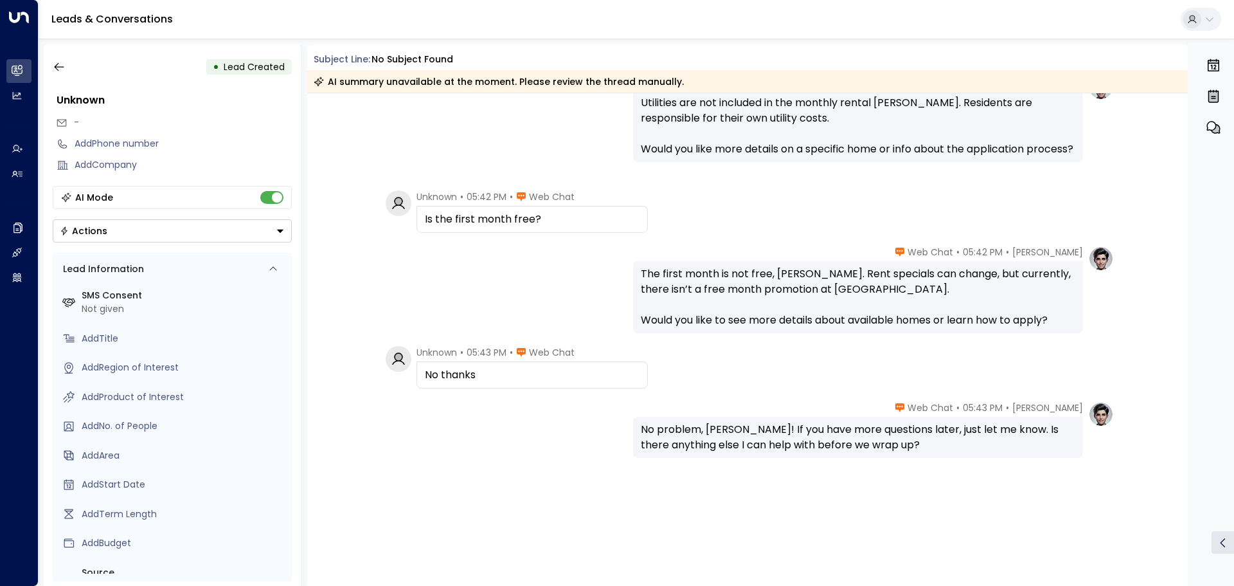
scroll to position [777, 0]
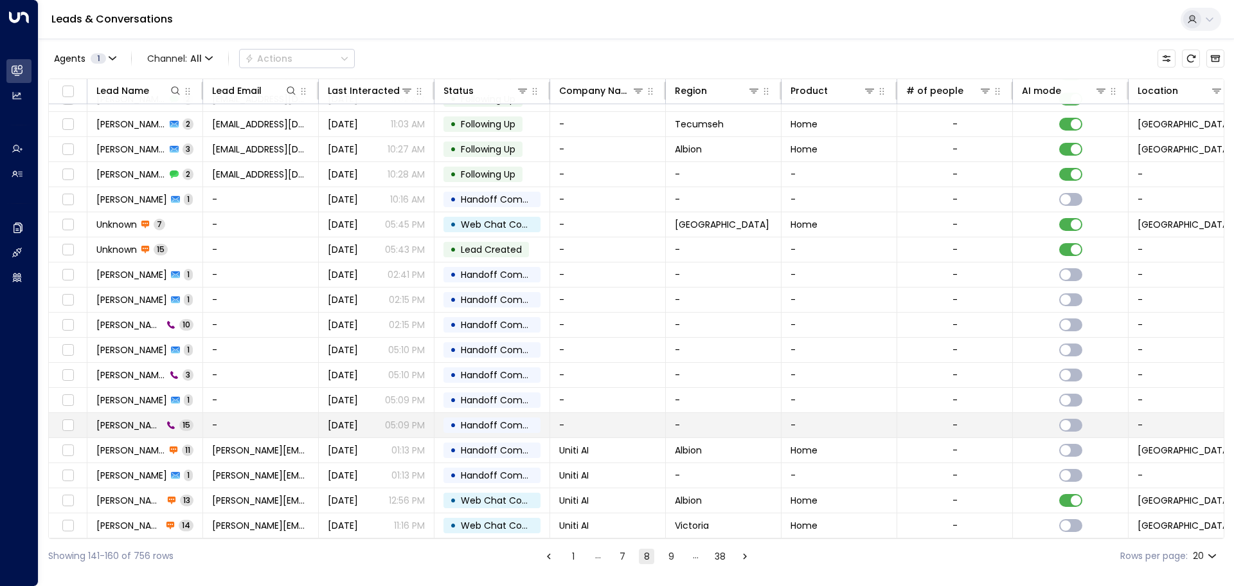
scroll to position [71, 0]
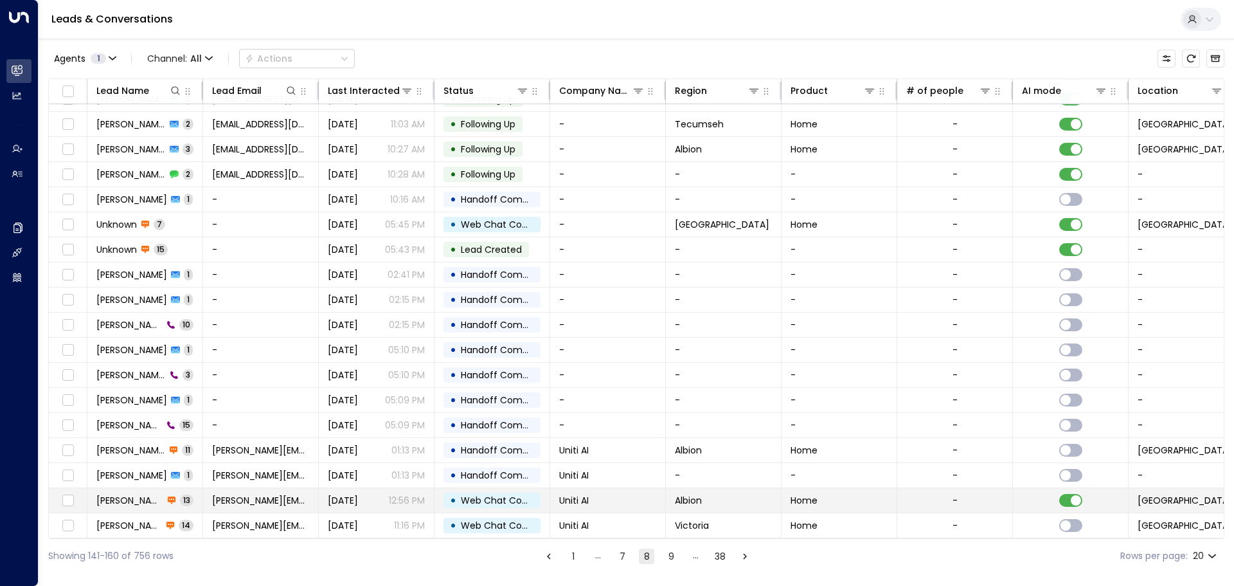
click at [271, 506] on td "[PERSON_NAME][EMAIL_ADDRESS][DOMAIN_NAME]" at bounding box center [261, 500] width 116 height 24
